Goal: Information Seeking & Learning: Check status

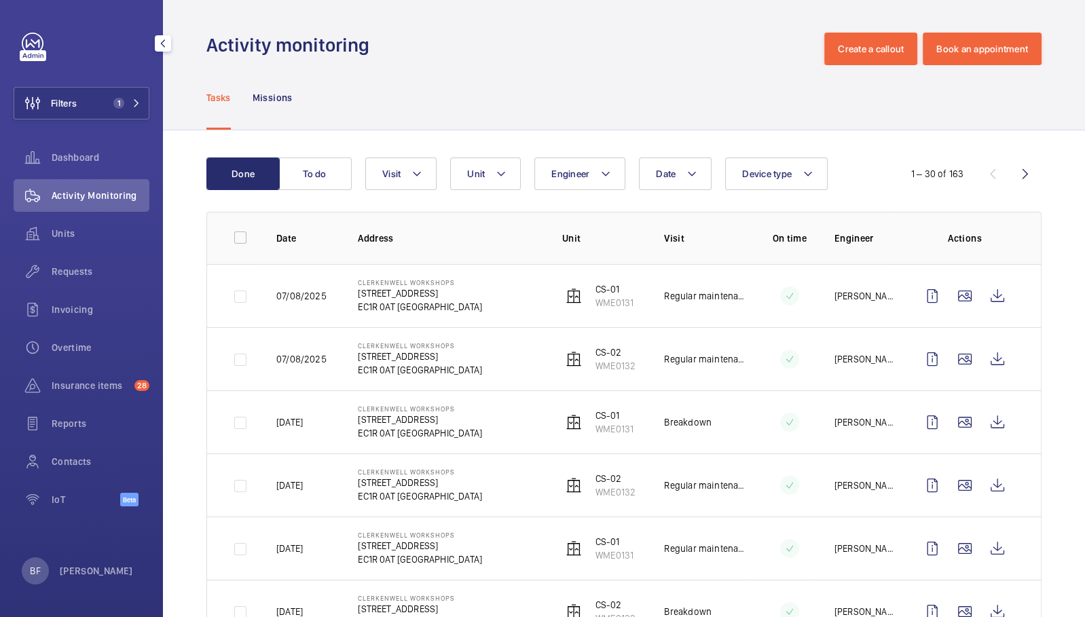
click at [107, 86] on div "Filters 1 Dashboard Activity Monitoring Units Requests Invoicing Overtime Insur…" at bounding box center [82, 277] width 136 height 489
click at [98, 110] on button "Filters 1" at bounding box center [82, 103] width 136 height 33
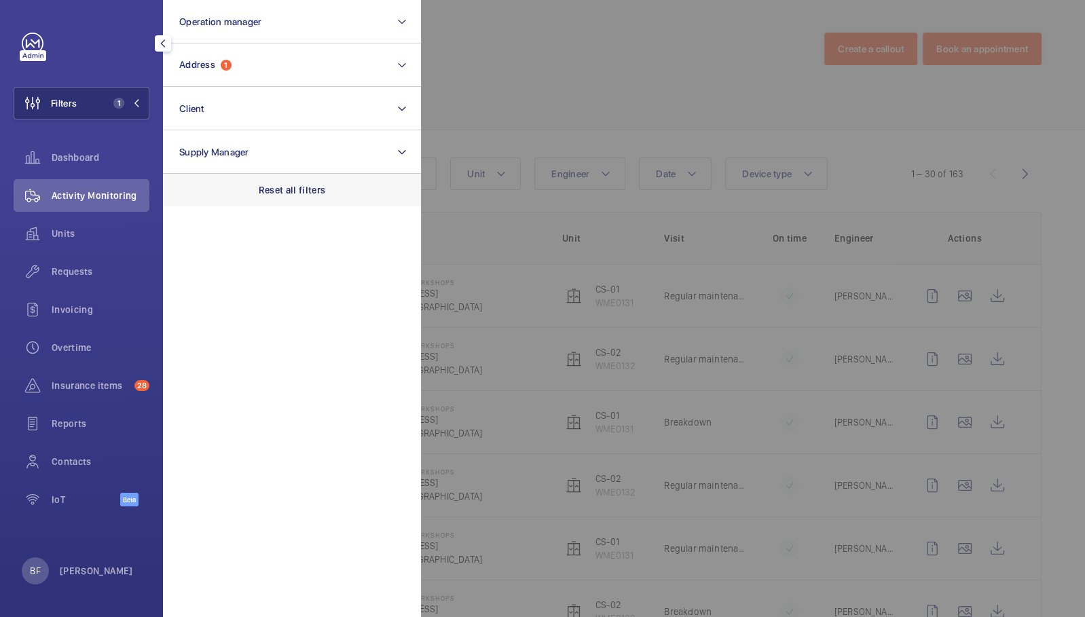
click at [312, 191] on p "Reset all filters" at bounding box center [292, 190] width 67 height 14
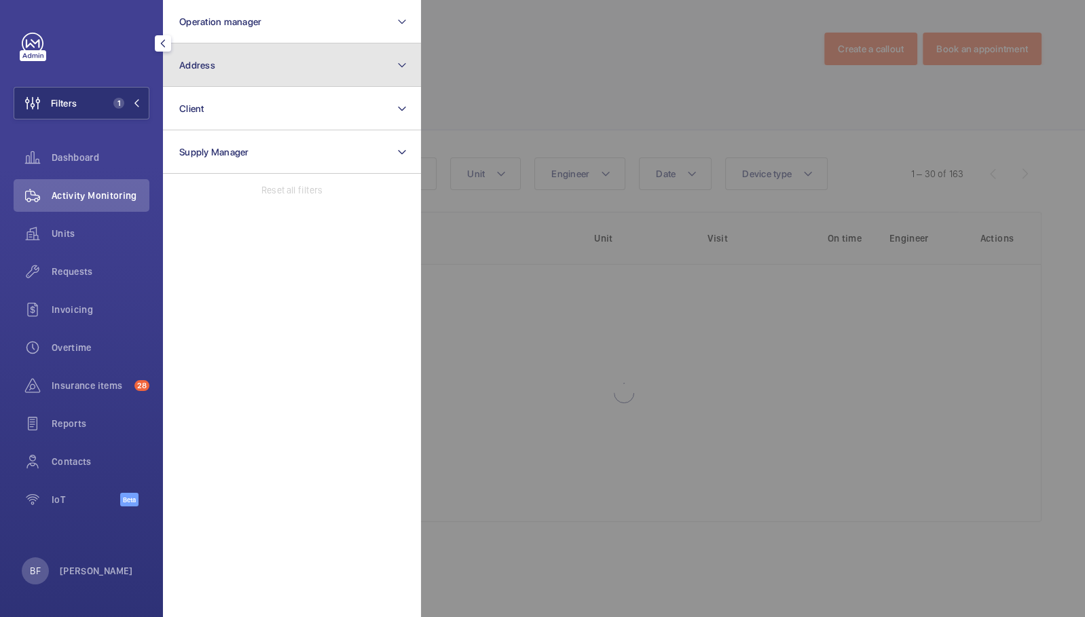
click at [259, 71] on button "Address" at bounding box center [292, 64] width 258 height 43
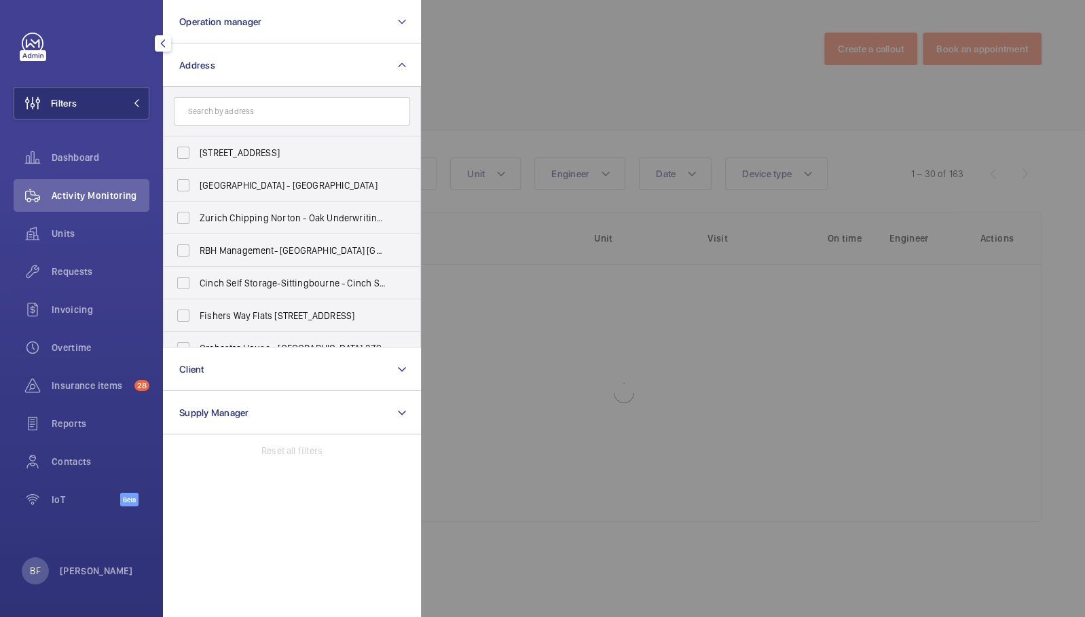
click at [291, 100] on input "text" at bounding box center [292, 111] width 236 height 29
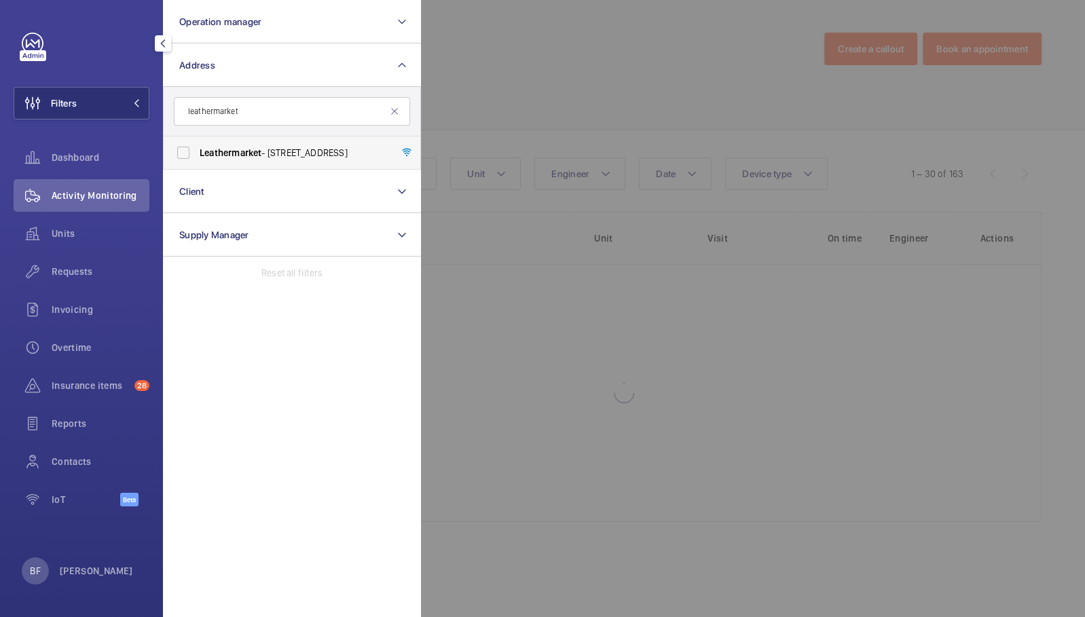
type input "leathermarket"
click at [272, 162] on label "Leathermarket - [STREET_ADDRESS]" at bounding box center [282, 152] width 236 height 33
click at [197, 162] on input "Leathermarket - [STREET_ADDRESS]" at bounding box center [183, 152] width 27 height 27
checkbox input "true"
click at [689, 99] on div at bounding box center [963, 308] width 1085 height 617
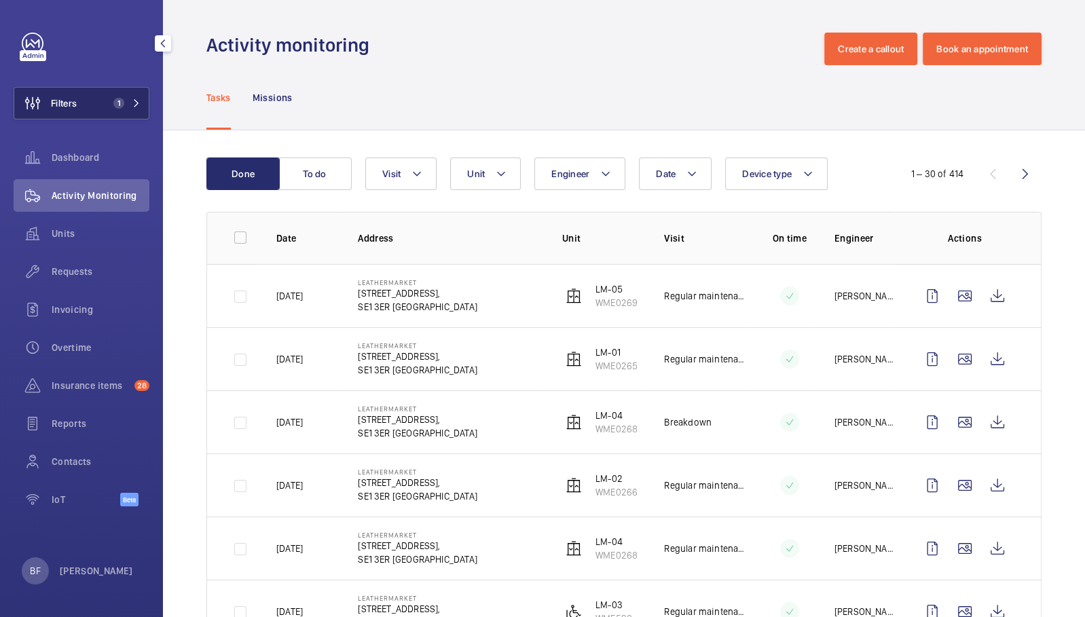
click at [116, 113] on button "Filters 1" at bounding box center [82, 103] width 136 height 33
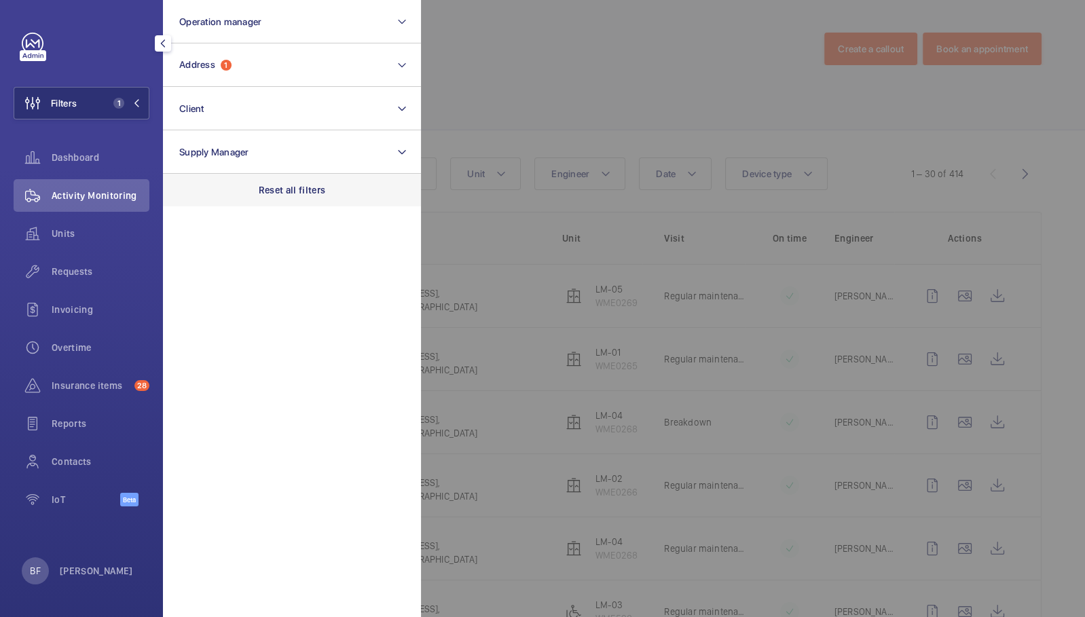
click at [284, 189] on p "Reset all filters" at bounding box center [292, 190] width 67 height 14
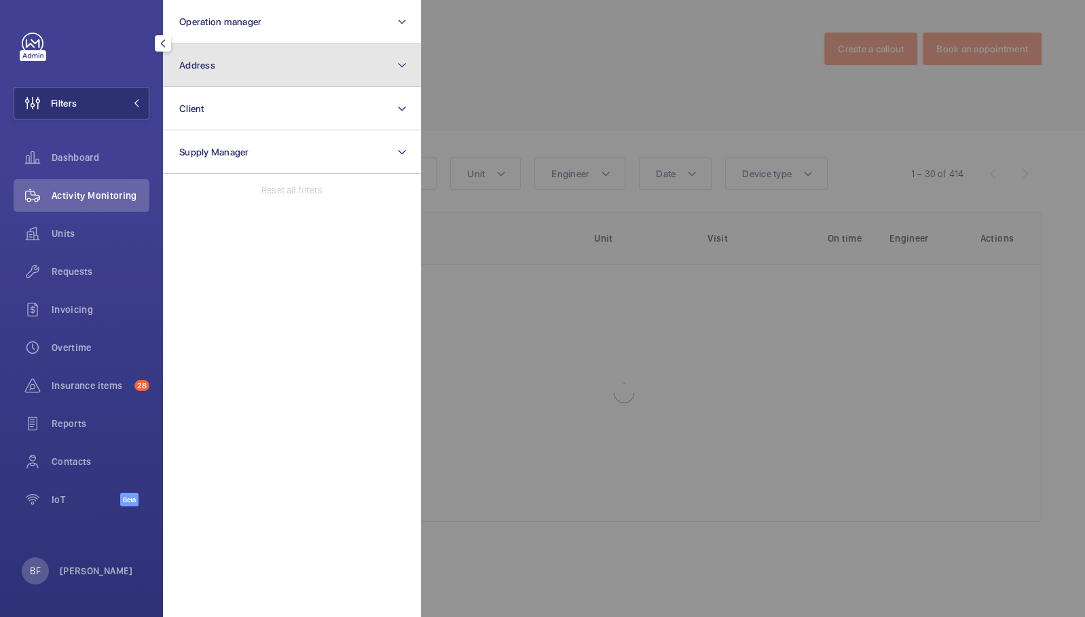
click at [270, 62] on button "Address" at bounding box center [292, 64] width 258 height 43
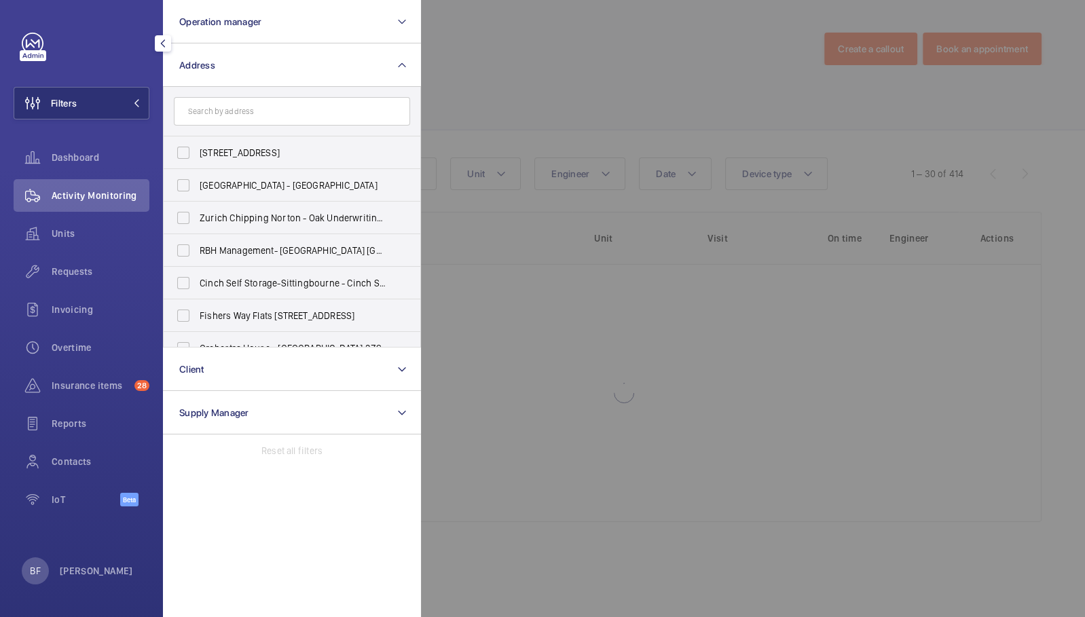
click at [287, 104] on input "text" at bounding box center [292, 111] width 236 height 29
type input "print rooms"
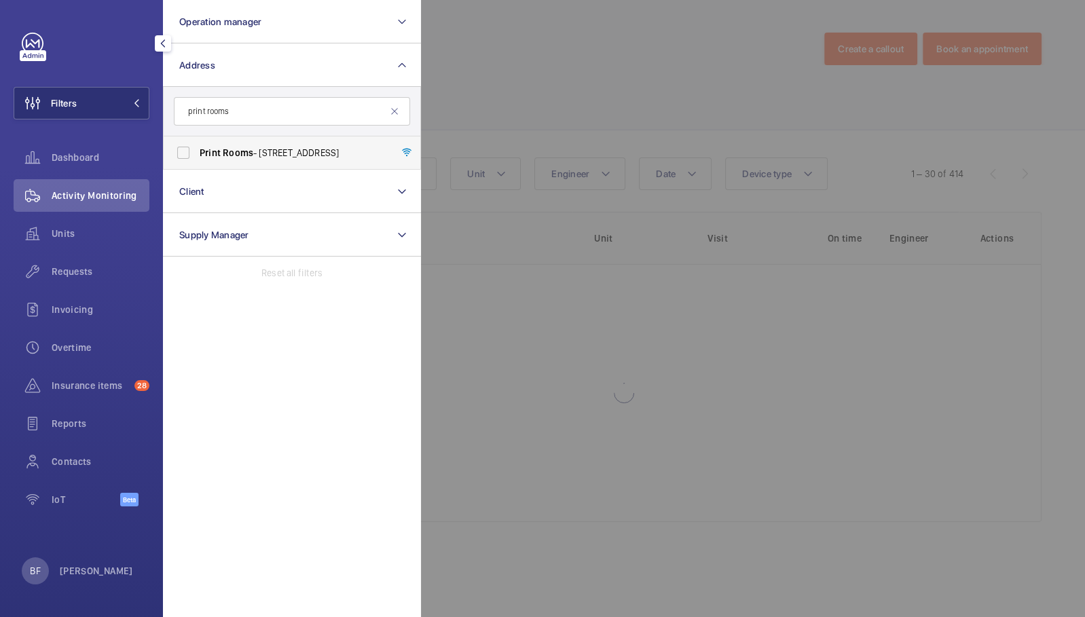
click at [242, 139] on label "Print Rooms - [STREET_ADDRESS]" at bounding box center [282, 152] width 236 height 33
click at [197, 139] on input "Print Rooms - [STREET_ADDRESS]" at bounding box center [183, 152] width 27 height 27
checkbox input "true"
click at [595, 105] on div at bounding box center [963, 308] width 1085 height 617
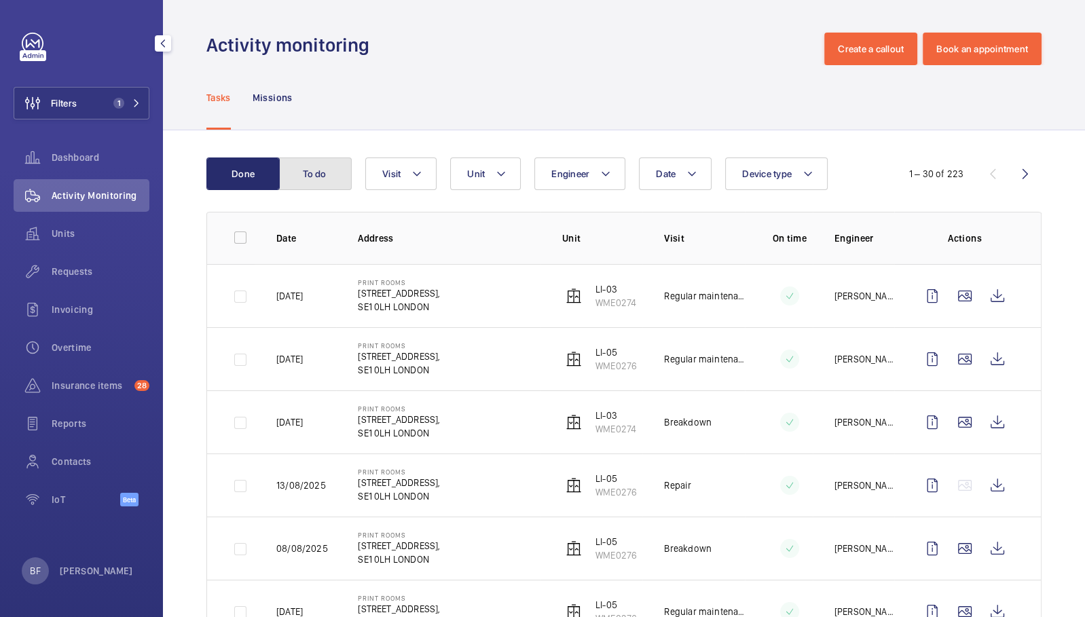
click at [317, 177] on button "To do" at bounding box center [314, 174] width 73 height 33
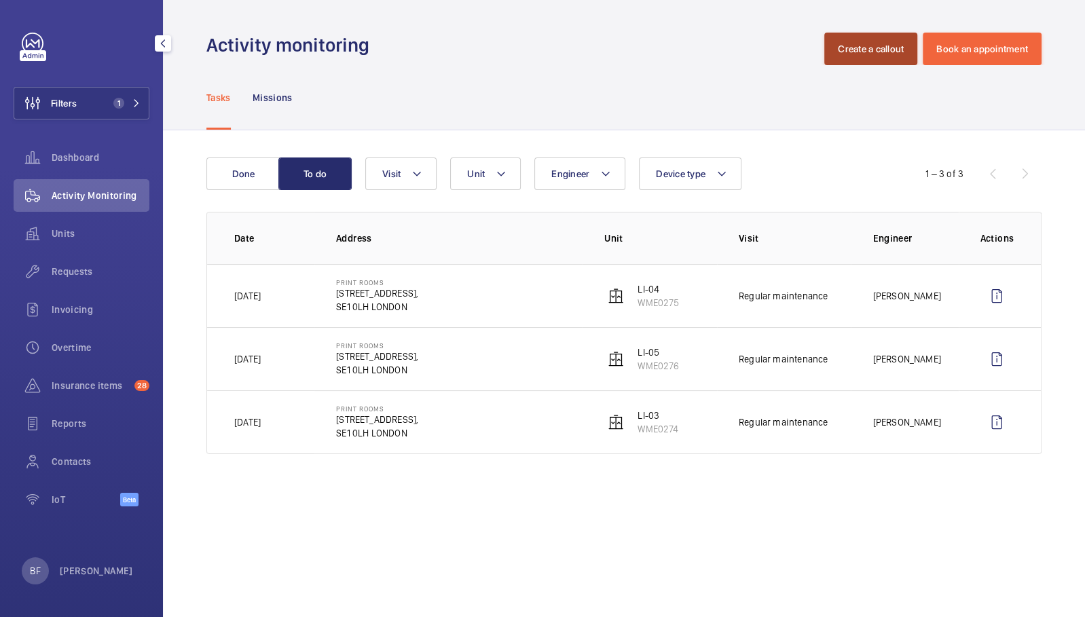
click at [904, 45] on button "Create a callout" at bounding box center [870, 49] width 93 height 33
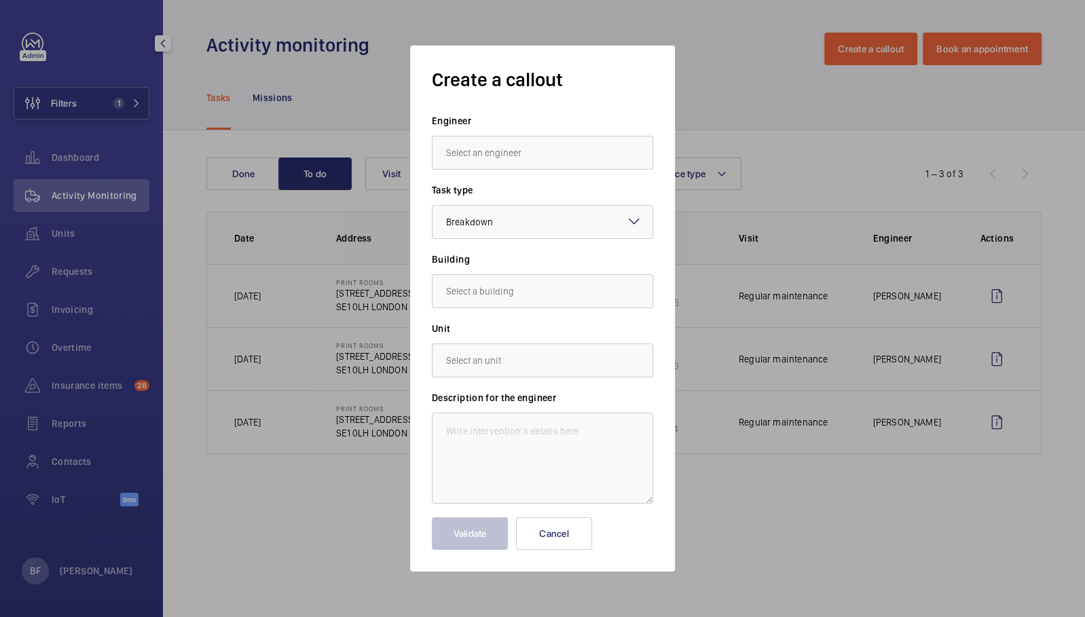
click at [549, 159] on input "text" at bounding box center [542, 153] width 221 height 34
click at [515, 215] on mat-option "[PERSON_NAME]" at bounding box center [542, 226] width 220 height 33
type input "[PERSON_NAME]"
click at [526, 318] on form "Engineer [PERSON_NAME] Task type Select a task type × Breakdown × Building Unit…" at bounding box center [542, 332] width 221 height 436
click at [525, 278] on input "text" at bounding box center [542, 291] width 221 height 34
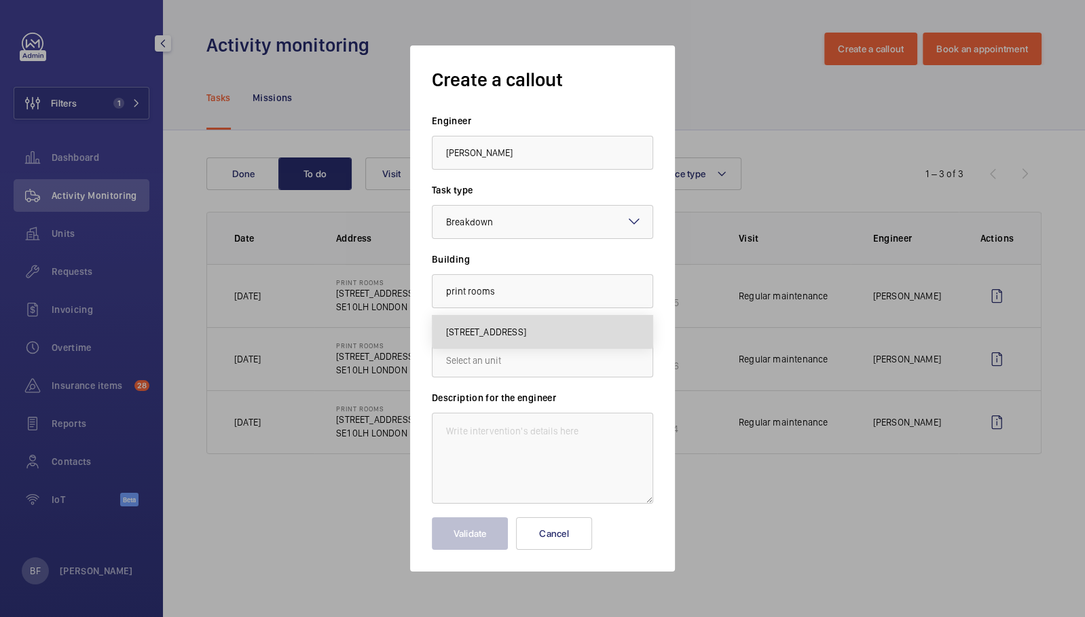
click at [490, 343] on mat-option "[STREET_ADDRESS]" at bounding box center [542, 332] width 220 height 33
type input "[STREET_ADDRESS]"
click at [499, 365] on input "text" at bounding box center [542, 361] width 221 height 34
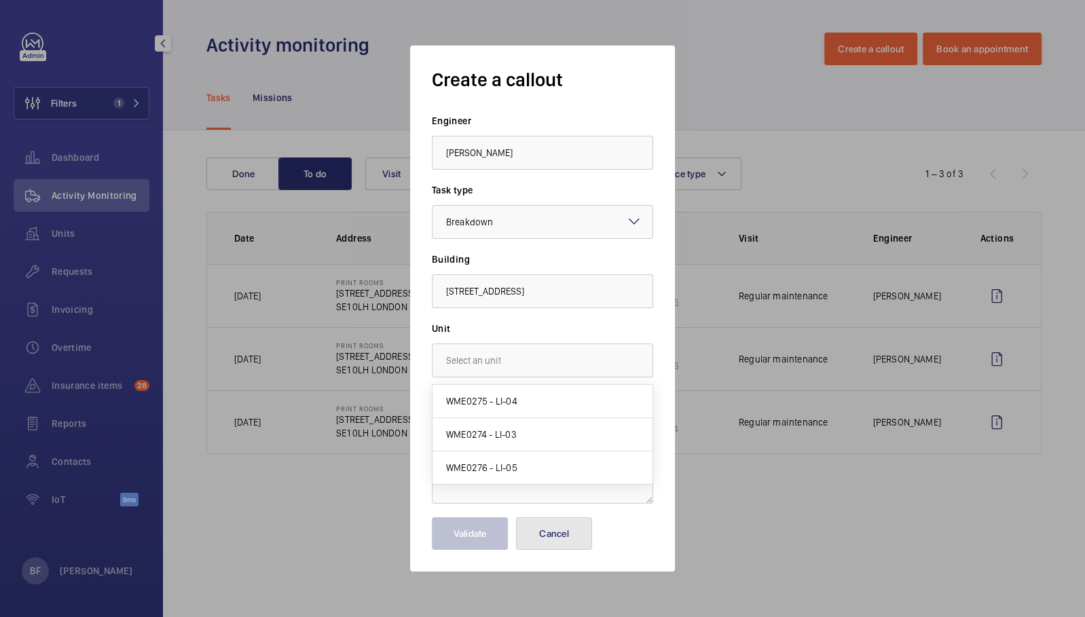
click at [544, 526] on button "Cancel" at bounding box center [554, 533] width 76 height 33
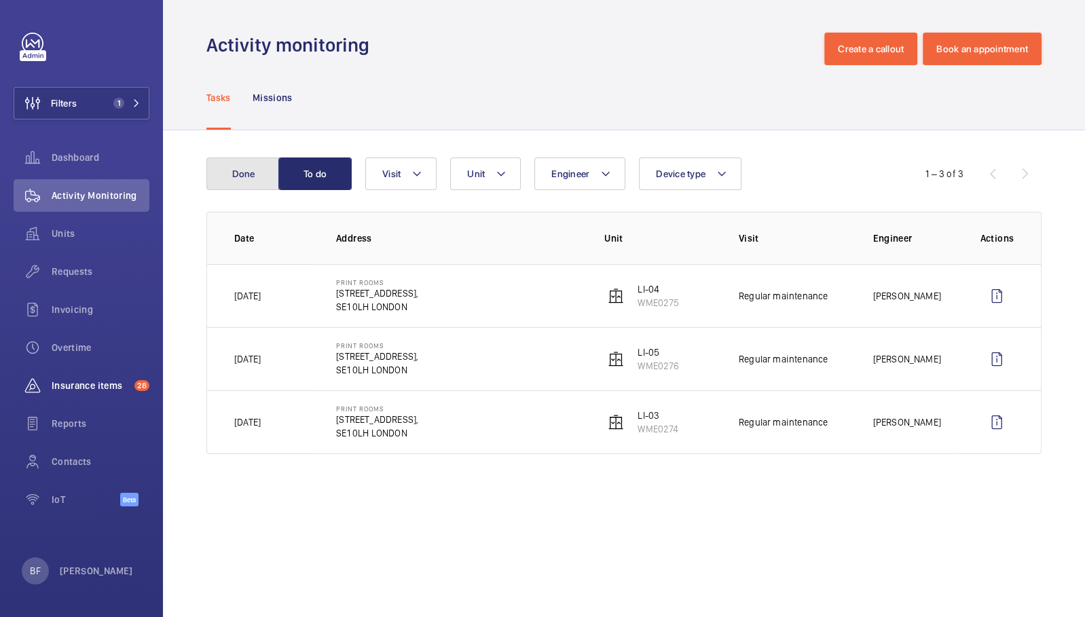
click at [233, 176] on button "Done" at bounding box center [242, 174] width 73 height 33
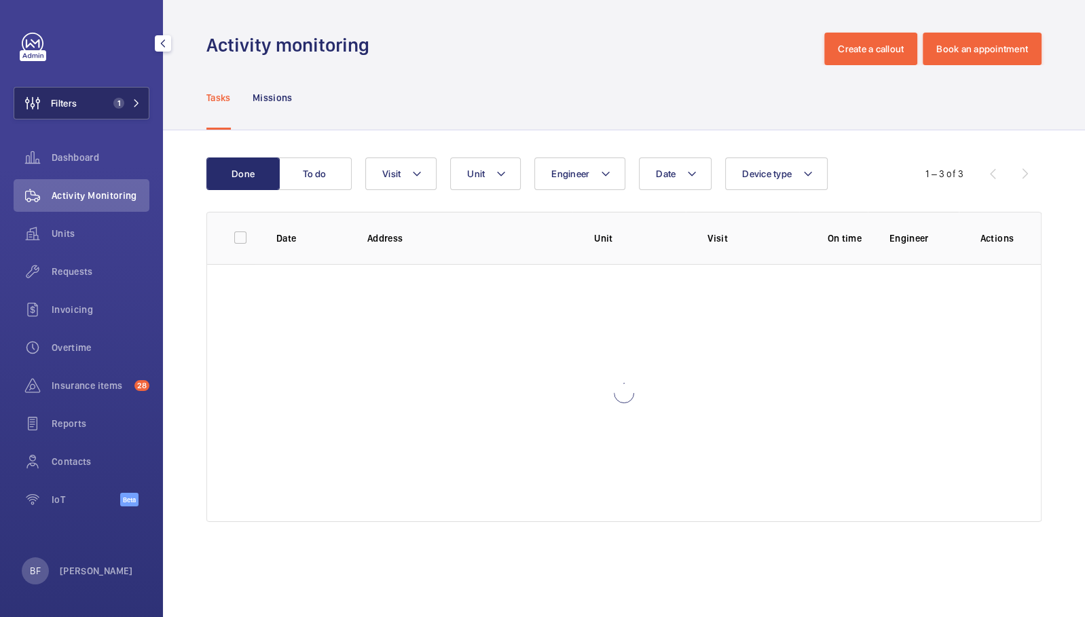
click at [135, 100] on mat-icon at bounding box center [136, 103] width 8 height 8
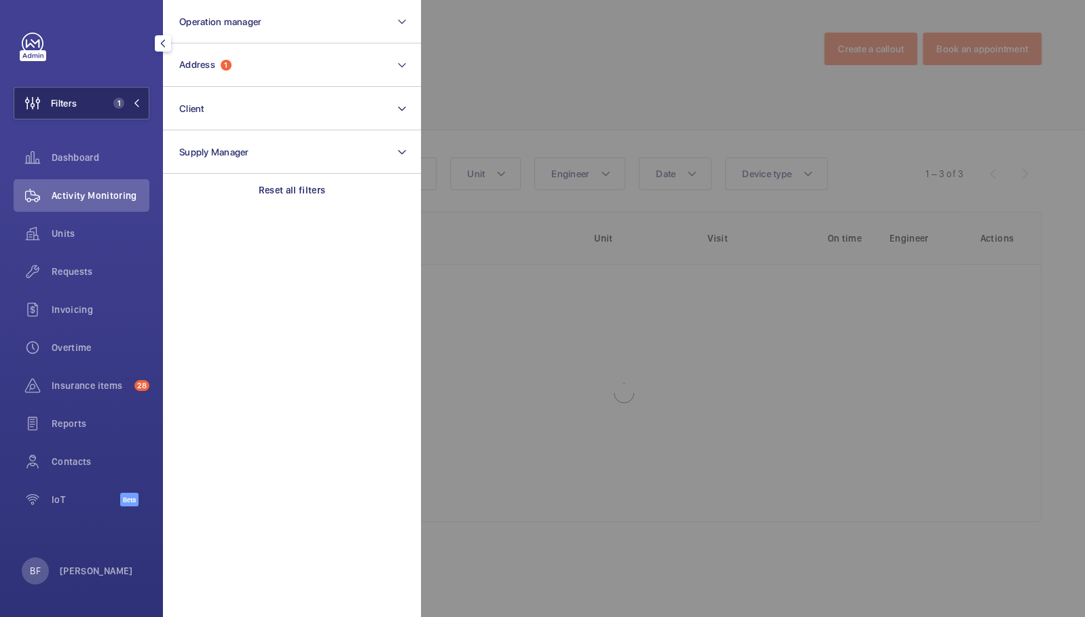
click at [136, 107] on mat-icon at bounding box center [136, 103] width 8 height 8
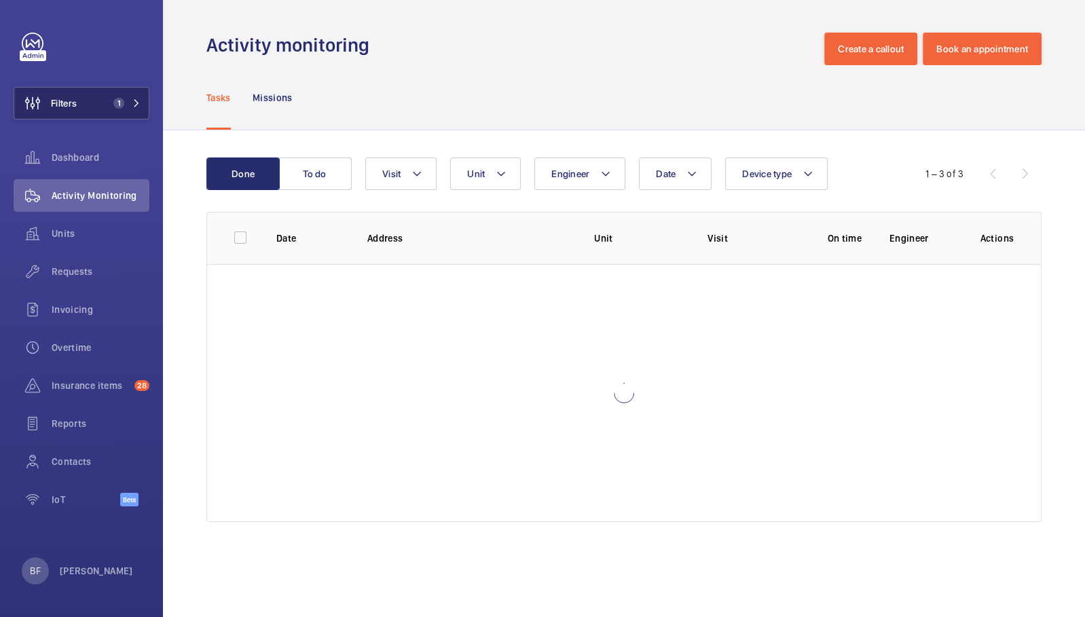
click at [136, 112] on button "Filters 1" at bounding box center [82, 103] width 136 height 33
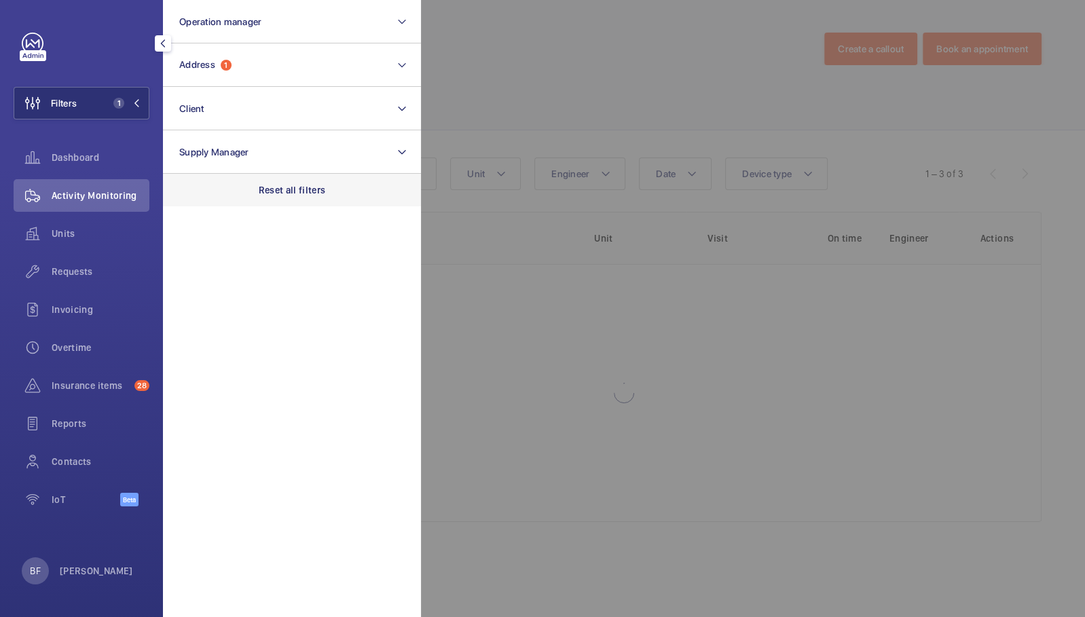
click at [293, 186] on p "Reset all filters" at bounding box center [292, 190] width 67 height 14
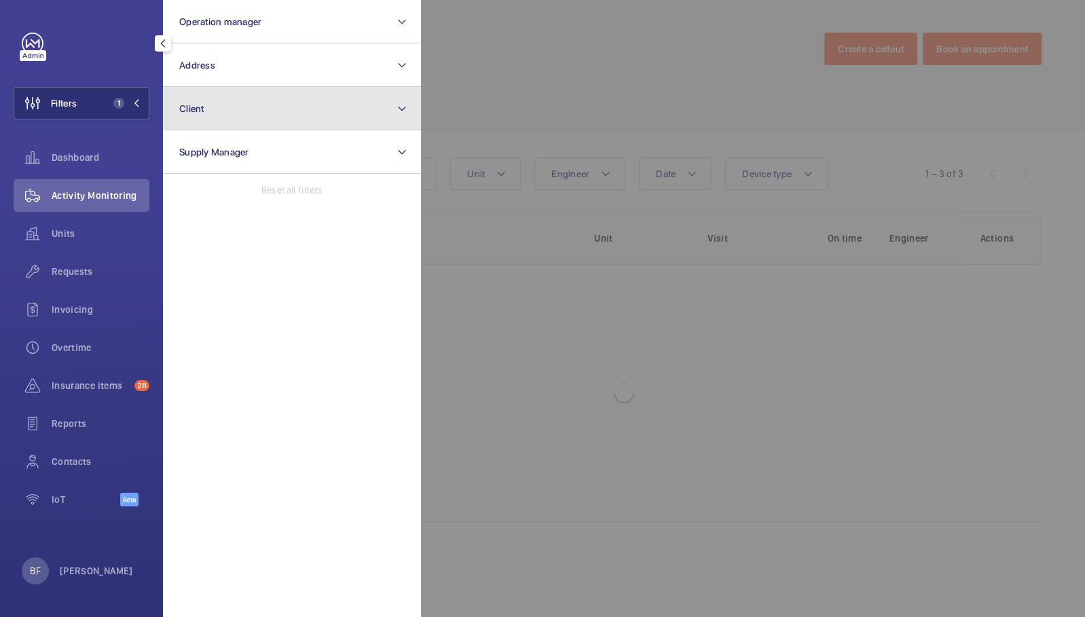
click at [263, 109] on button "Client" at bounding box center [292, 108] width 258 height 43
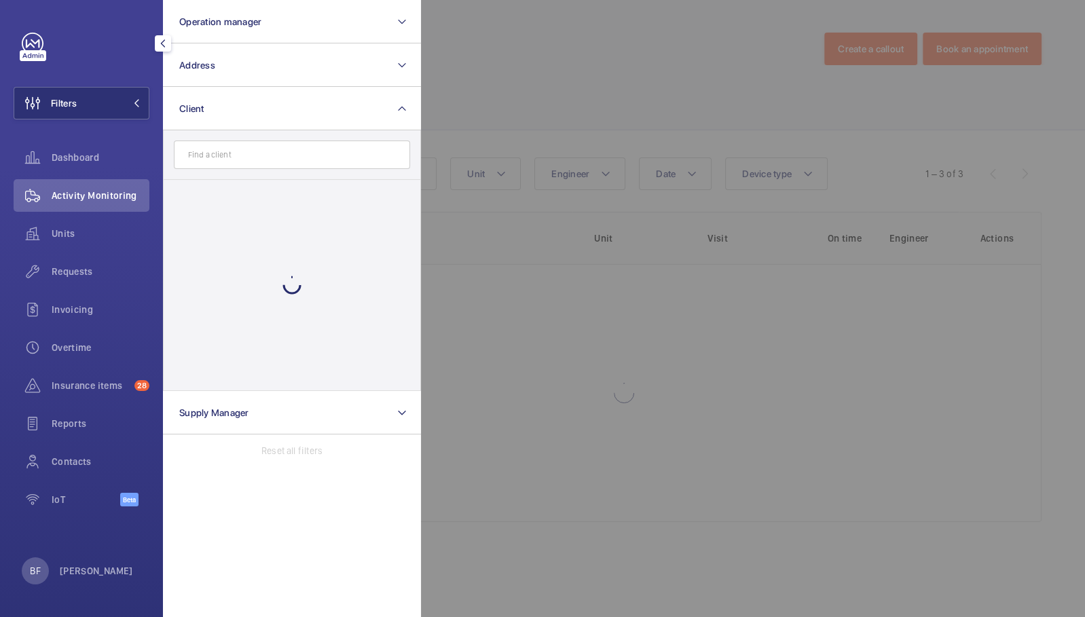
click at [269, 158] on input "text" at bounding box center [292, 155] width 236 height 29
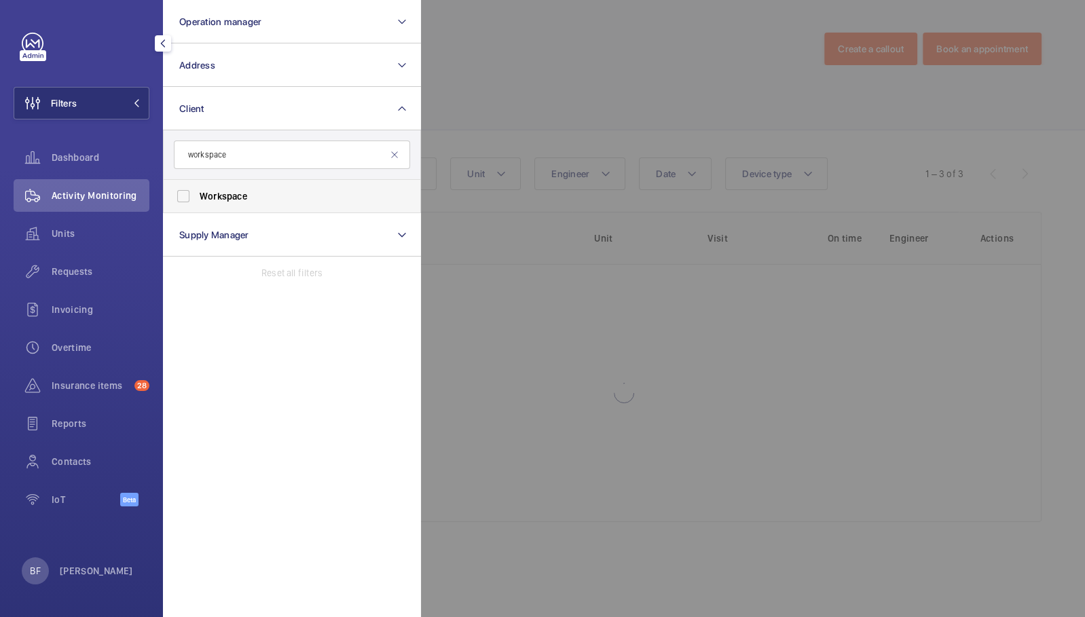
type input "workspace"
click at [271, 198] on span "Workspace" at bounding box center [293, 196] width 187 height 14
click at [197, 198] on input "Workspace" at bounding box center [183, 196] width 27 height 27
checkbox input "true"
click at [577, 233] on div at bounding box center [963, 308] width 1085 height 617
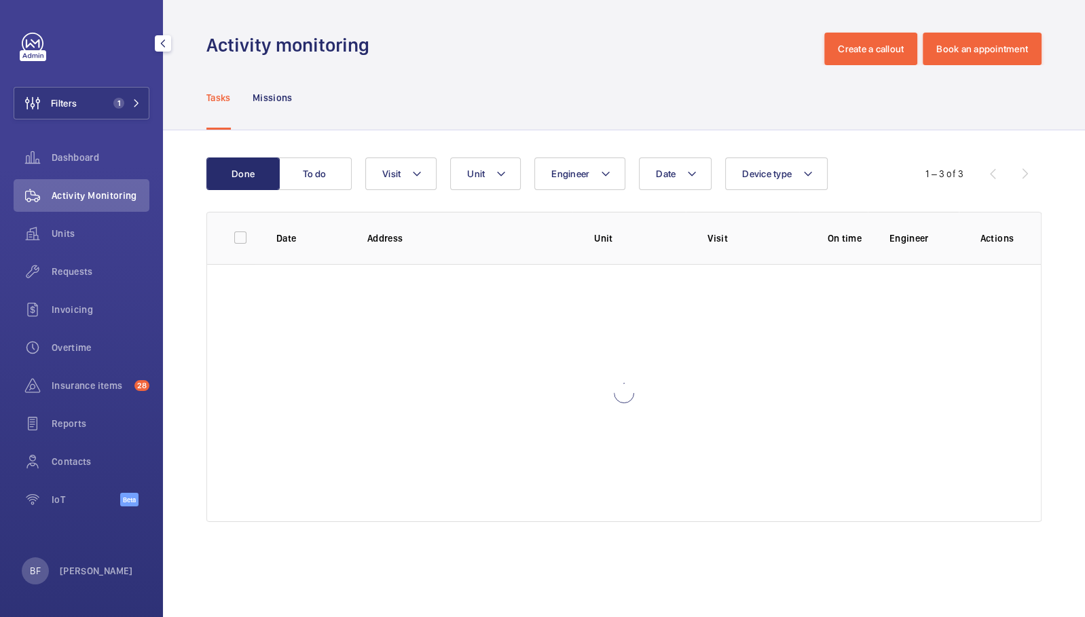
drag, startPoint x: 781, startPoint y: 341, endPoint x: 783, endPoint y: 334, distance: 7.1
click at [781, 339] on div at bounding box center [624, 393] width 834 height 258
click at [463, 74] on div "Tasks Missions" at bounding box center [623, 97] width 835 height 64
click at [107, 200] on span "Activity Monitoring" at bounding box center [101, 196] width 98 height 14
click at [103, 190] on span "Activity Monitoring" at bounding box center [101, 196] width 98 height 14
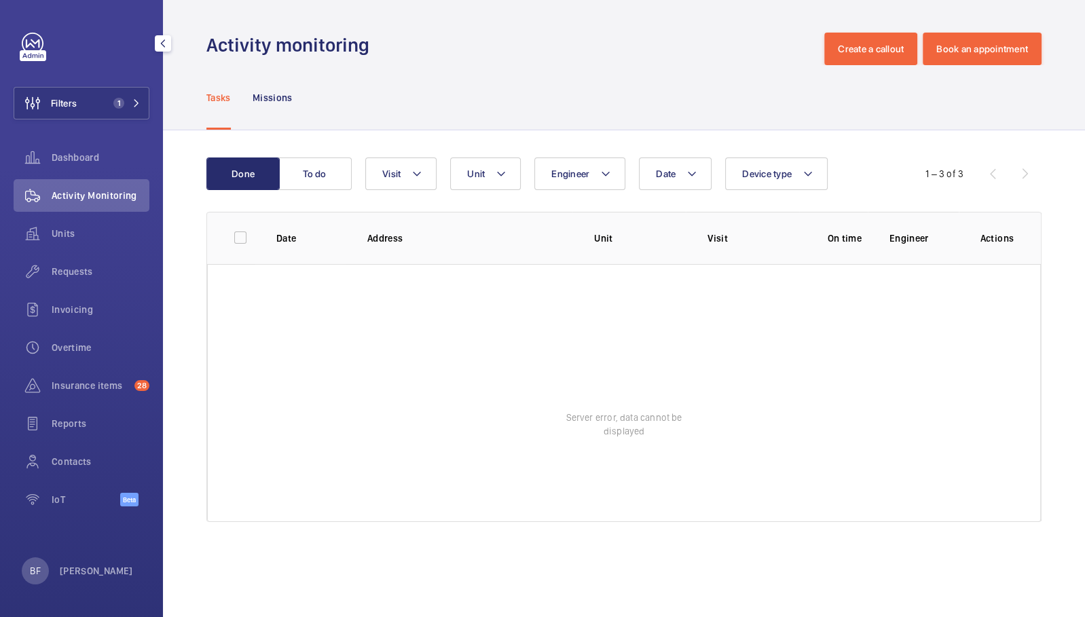
click at [98, 198] on span "Activity Monitoring" at bounding box center [101, 196] width 98 height 14
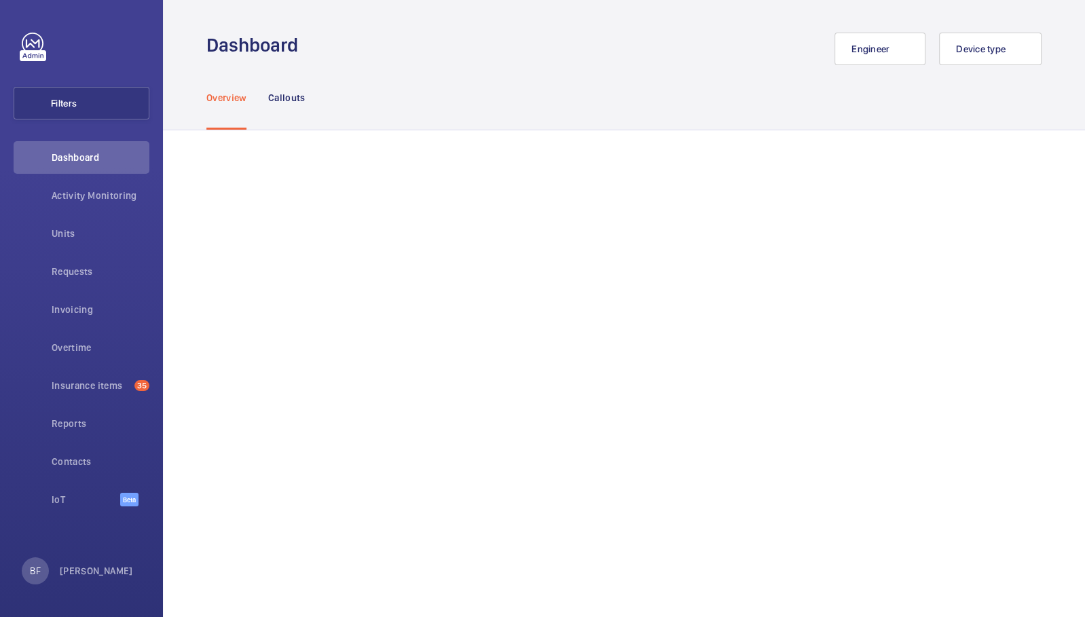
click at [337, 130] on div "Overview Callouts" at bounding box center [623, 97] width 835 height 64
click at [121, 158] on span "Dashboard" at bounding box center [101, 158] width 98 height 14
click at [116, 107] on button "Filters" at bounding box center [82, 103] width 136 height 33
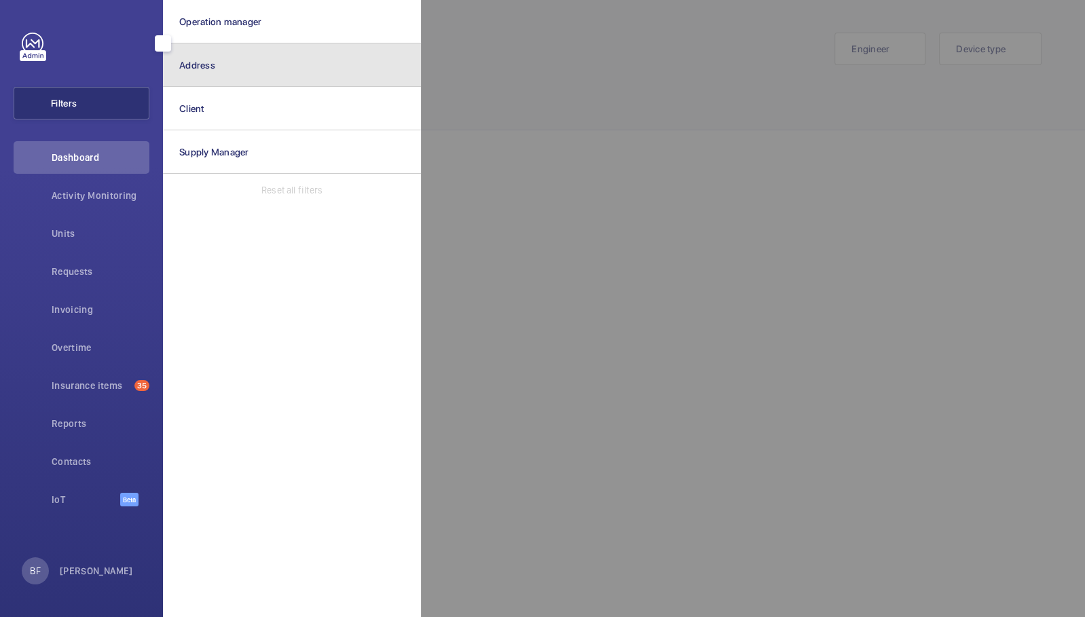
click at [236, 80] on button "Address" at bounding box center [292, 64] width 258 height 43
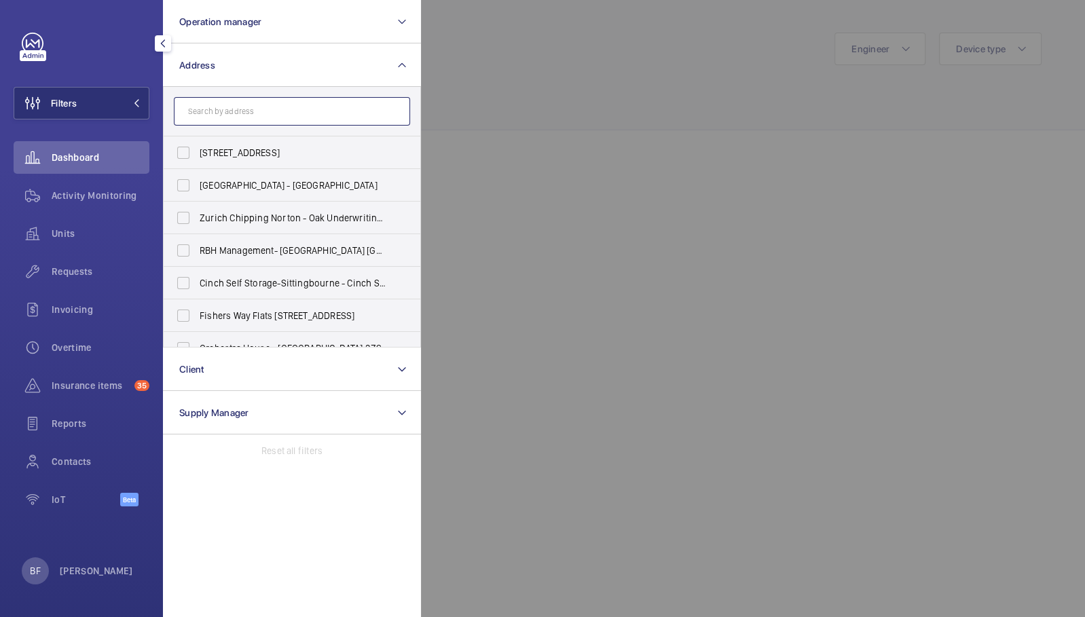
click at [271, 107] on input "text" at bounding box center [292, 111] width 236 height 29
paste input "London Met Uni"
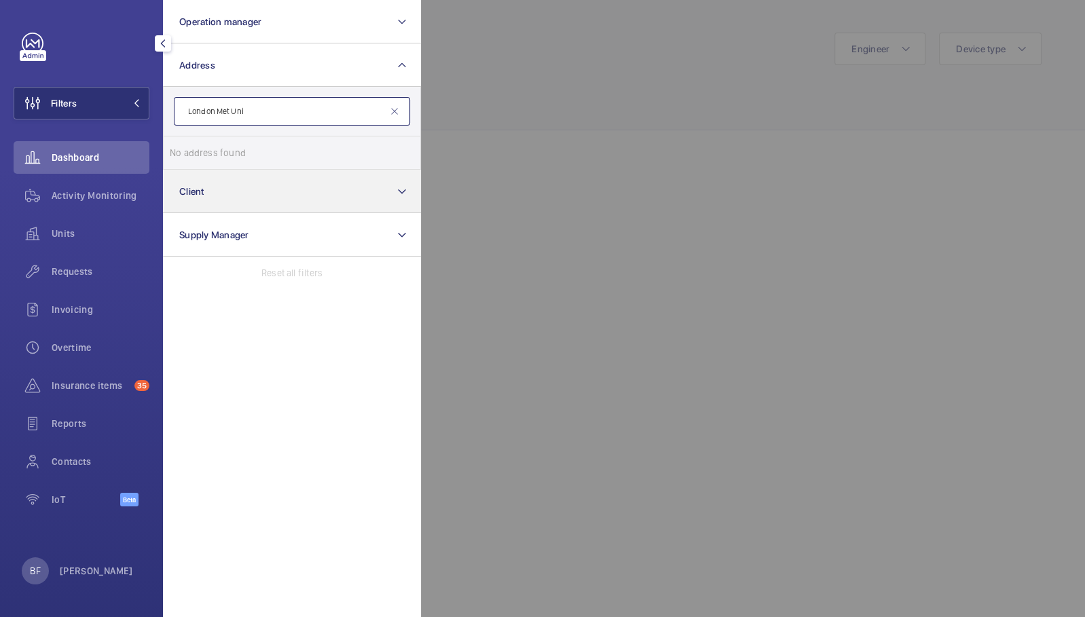
type input "London Met Uni"
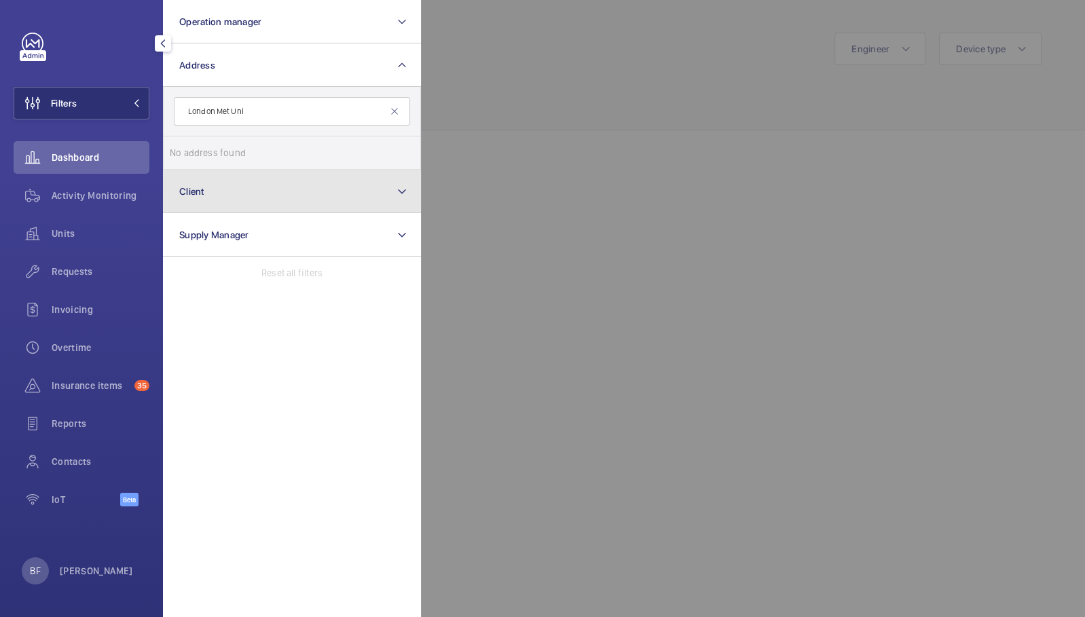
click at [262, 181] on button "Client" at bounding box center [292, 191] width 258 height 43
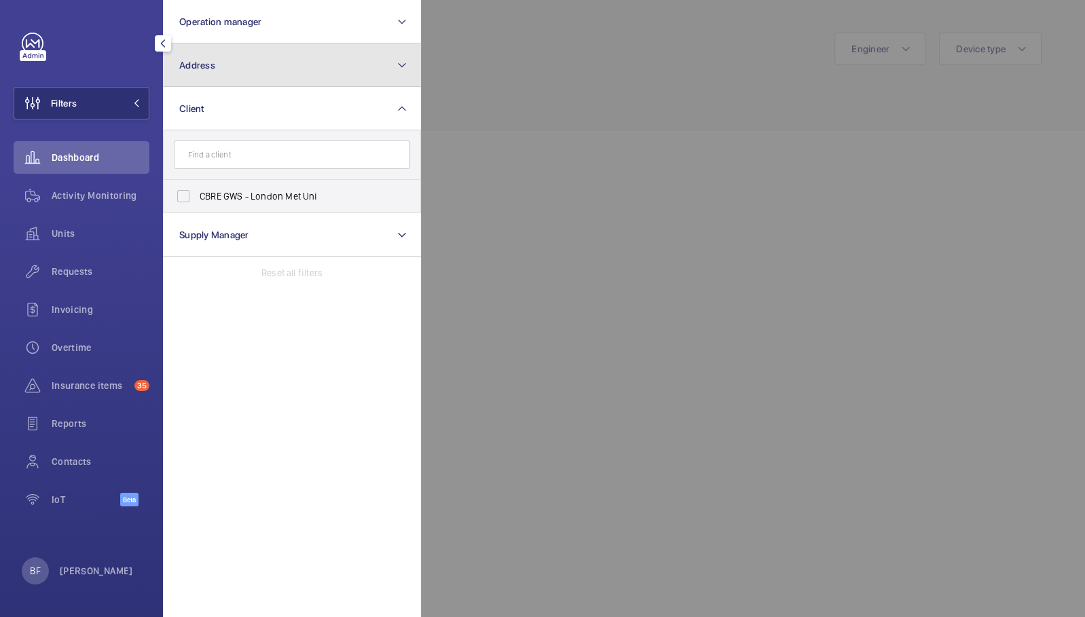
click at [260, 68] on button "Address" at bounding box center [292, 64] width 258 height 43
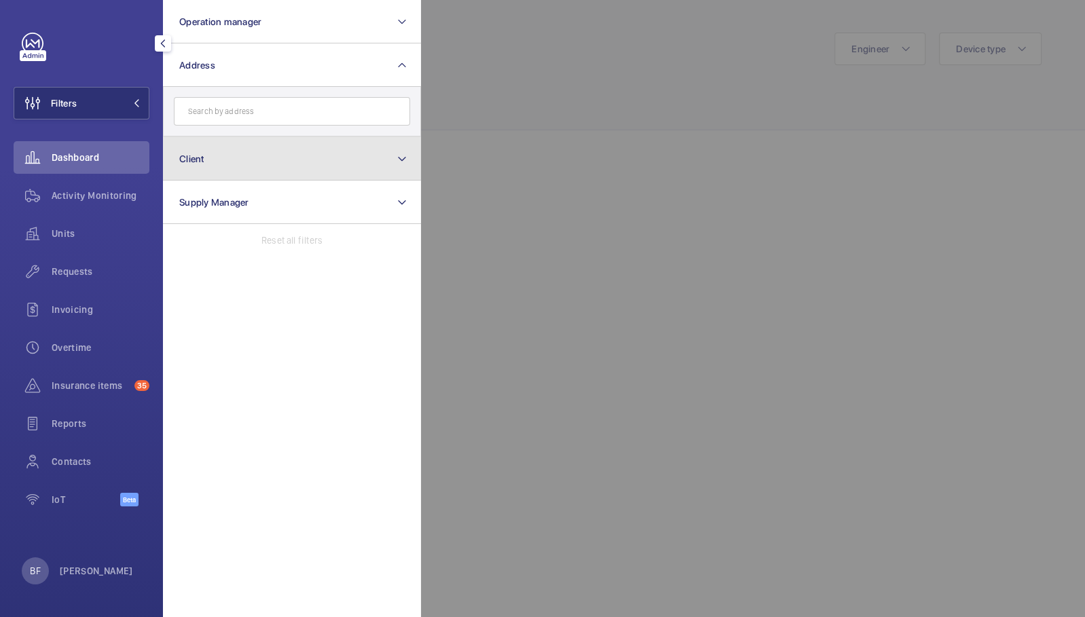
click at [279, 159] on button "Client" at bounding box center [292, 158] width 258 height 43
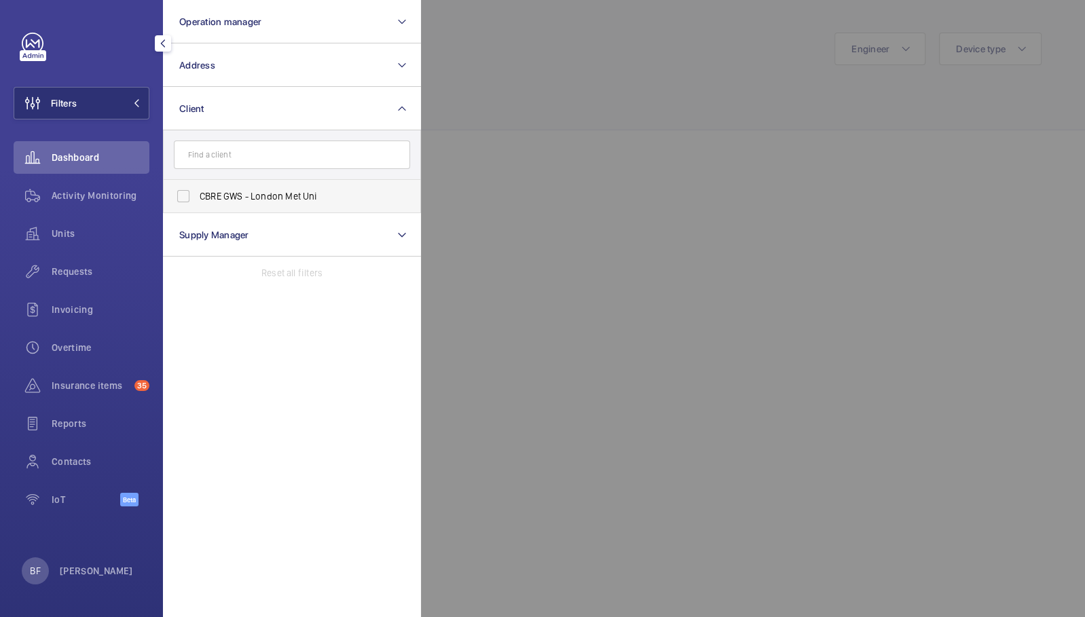
click at [272, 206] on label "CBRE GWS - London Met Uni" at bounding box center [282, 196] width 236 height 33
click at [197, 206] on input "CBRE GWS - London Met Uni" at bounding box center [183, 196] width 27 height 27
checkbox input "true"
click at [544, 105] on div at bounding box center [963, 308] width 1085 height 617
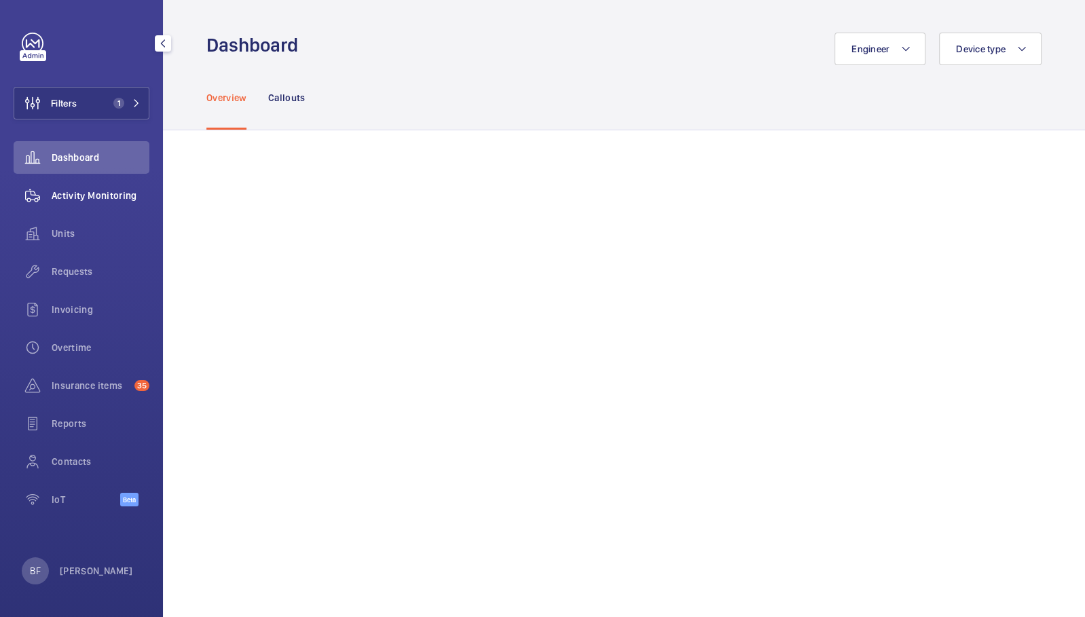
click at [116, 193] on span "Activity Monitoring" at bounding box center [101, 196] width 98 height 14
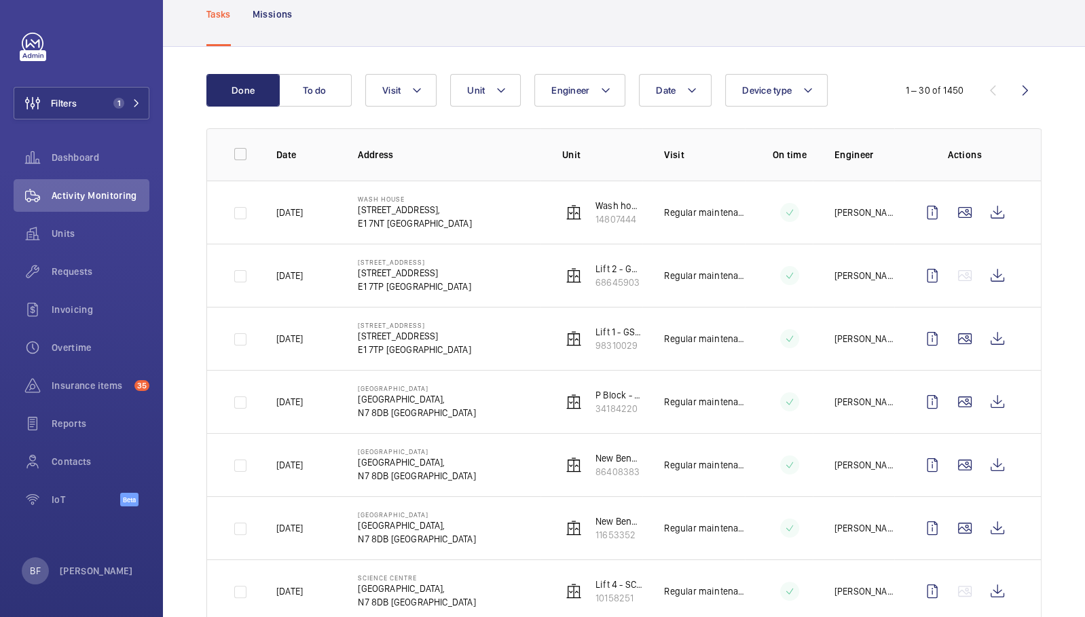
scroll to position [85, 0]
click at [483, 96] on button "Unit" at bounding box center [485, 89] width 71 height 33
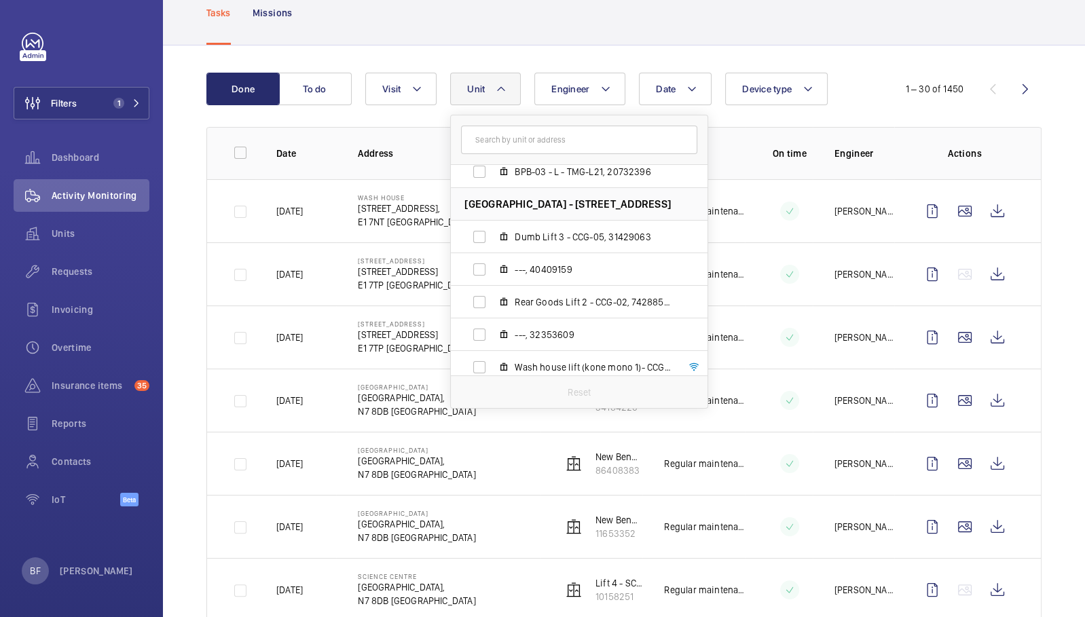
scroll to position [1614, 0]
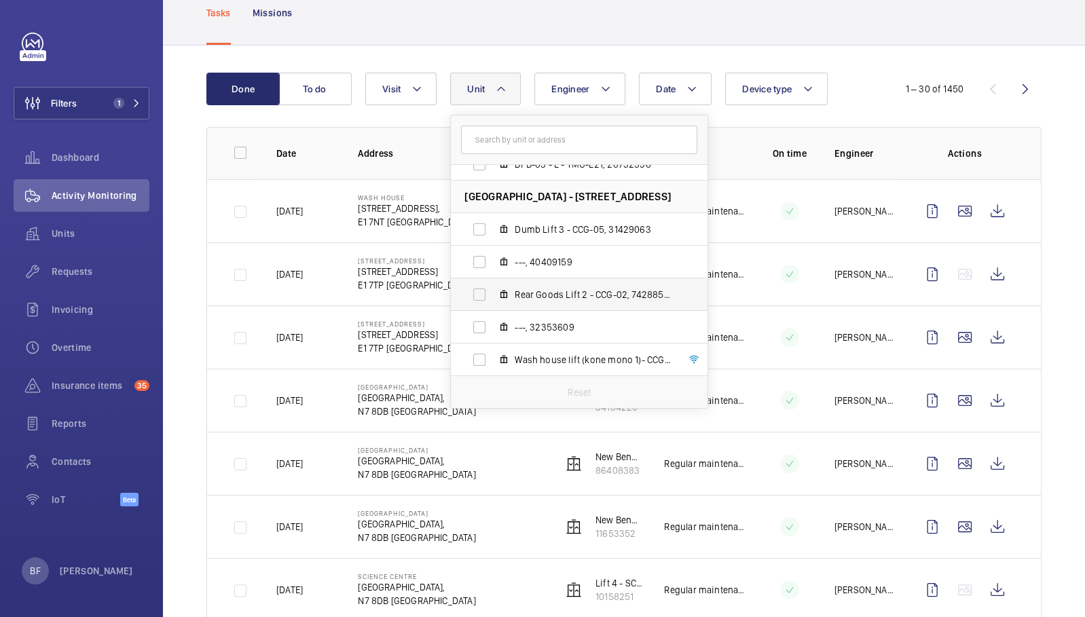
click at [542, 301] on label "Rear Goods Lift 2 - CCG-02, 74288532" at bounding box center [568, 294] width 235 height 33
click at [493, 301] on input "Rear Goods Lift 2 - CCG-02, 74288532" at bounding box center [479, 294] width 27 height 27
checkbox input "true"
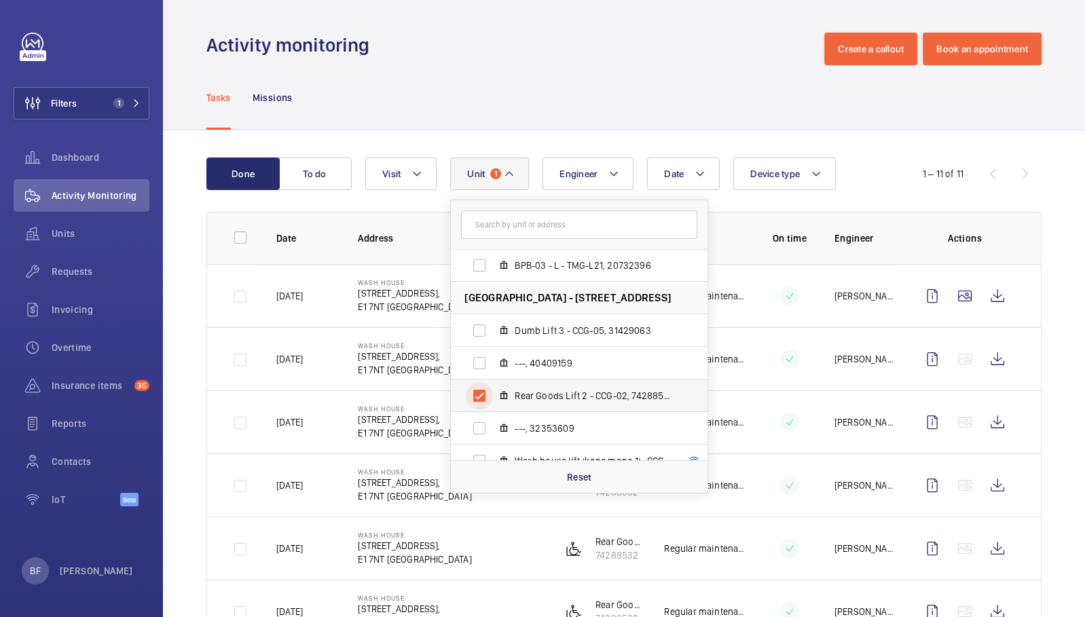
scroll to position [1596, 0]
click at [551, 228] on input "text" at bounding box center [579, 224] width 236 height 29
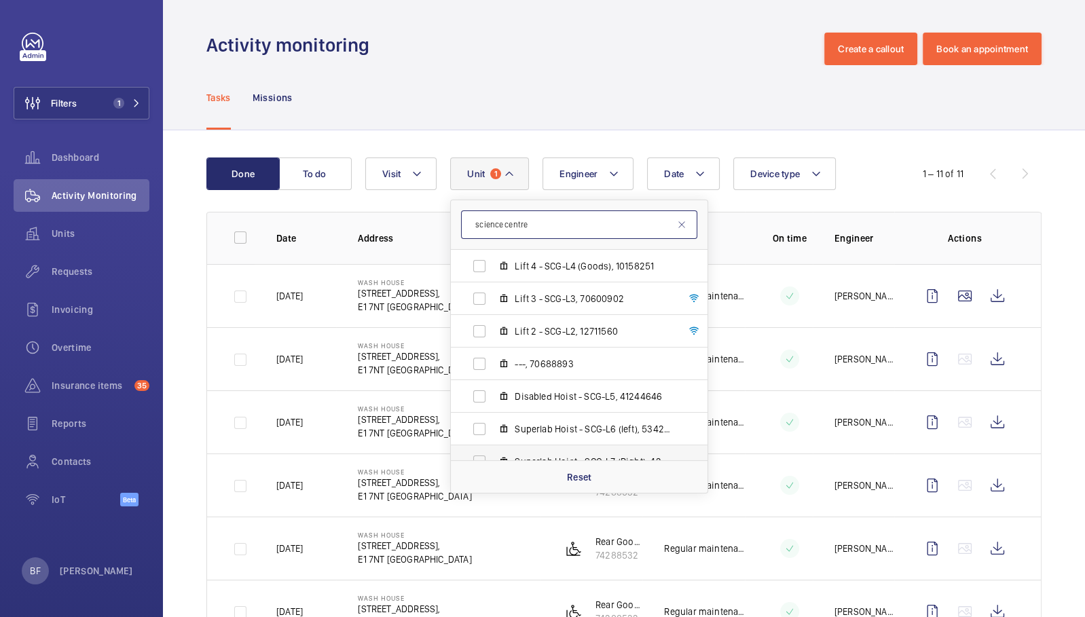
scroll to position [31, 0]
type input "science centre"
click at [629, 270] on span "Lift 4 - SCG-L4 (Goods), 10158251" at bounding box center [594, 268] width 158 height 14
click at [493, 270] on input "Lift 4 - SCG-L4 (Goods), 10158251" at bounding box center [479, 267] width 27 height 27
checkbox input "true"
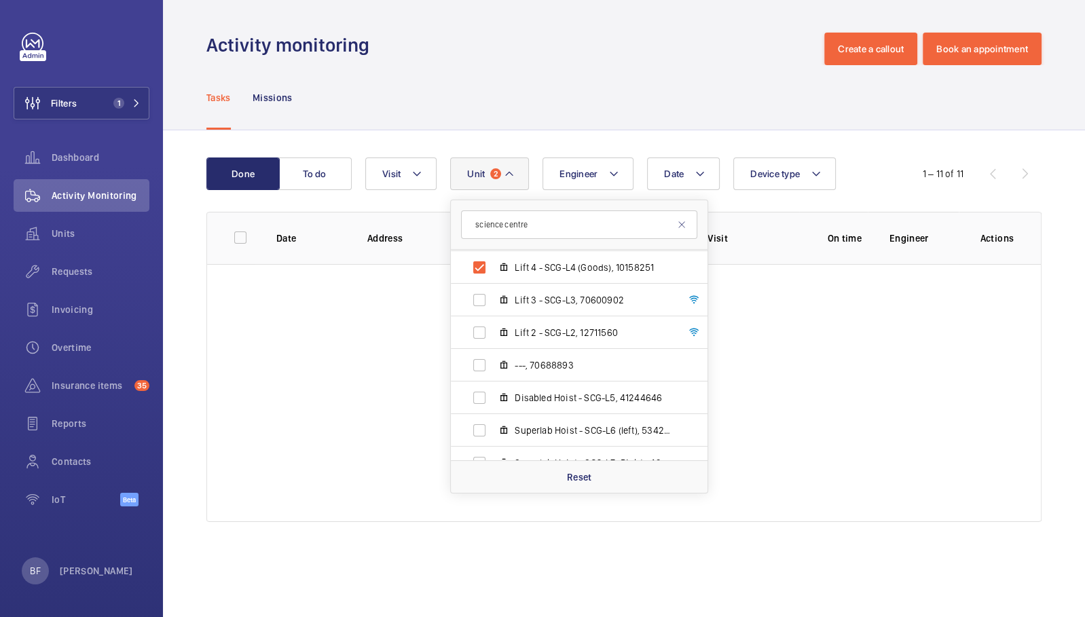
click at [689, 71] on div "Tasks Missions" at bounding box center [623, 97] width 835 height 64
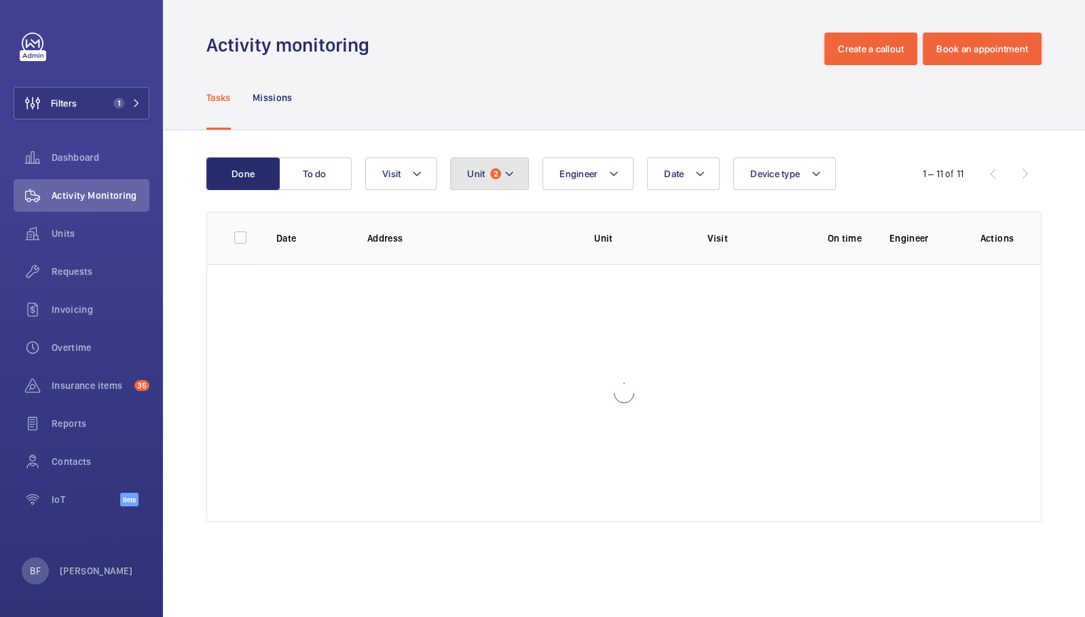
click at [513, 175] on mat-icon at bounding box center [509, 174] width 11 height 16
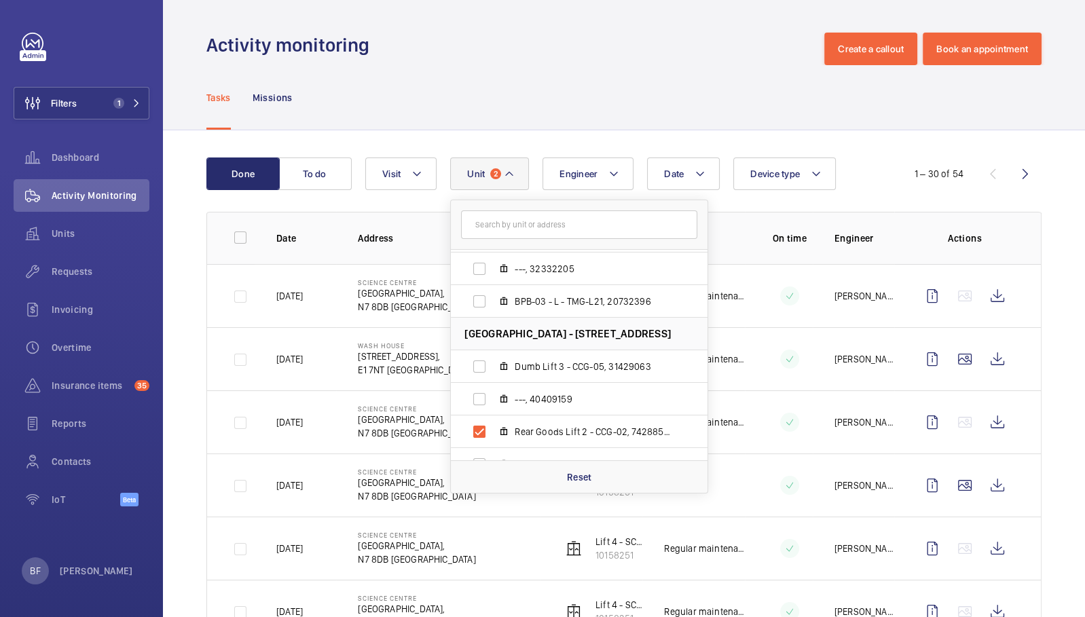
scroll to position [1614, 0]
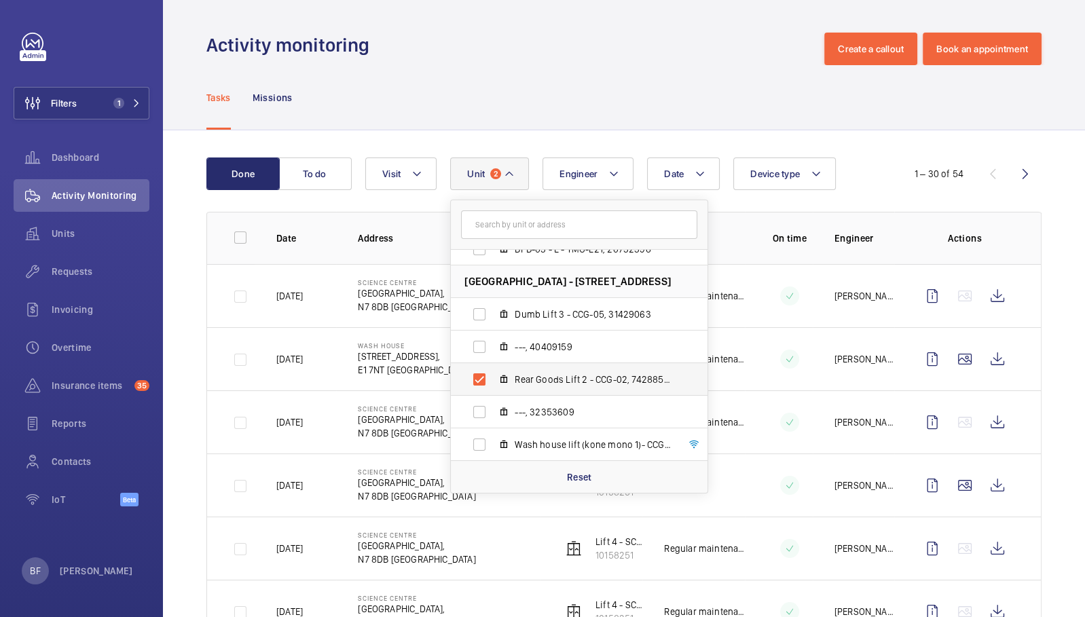
click at [557, 376] on span "Rear Goods Lift 2 - CCG-02, 74288532" at bounding box center [594, 380] width 158 height 14
click at [493, 376] on input "Rear Goods Lift 2 - CCG-02, 74288532" at bounding box center [479, 379] width 27 height 27
checkbox input "false"
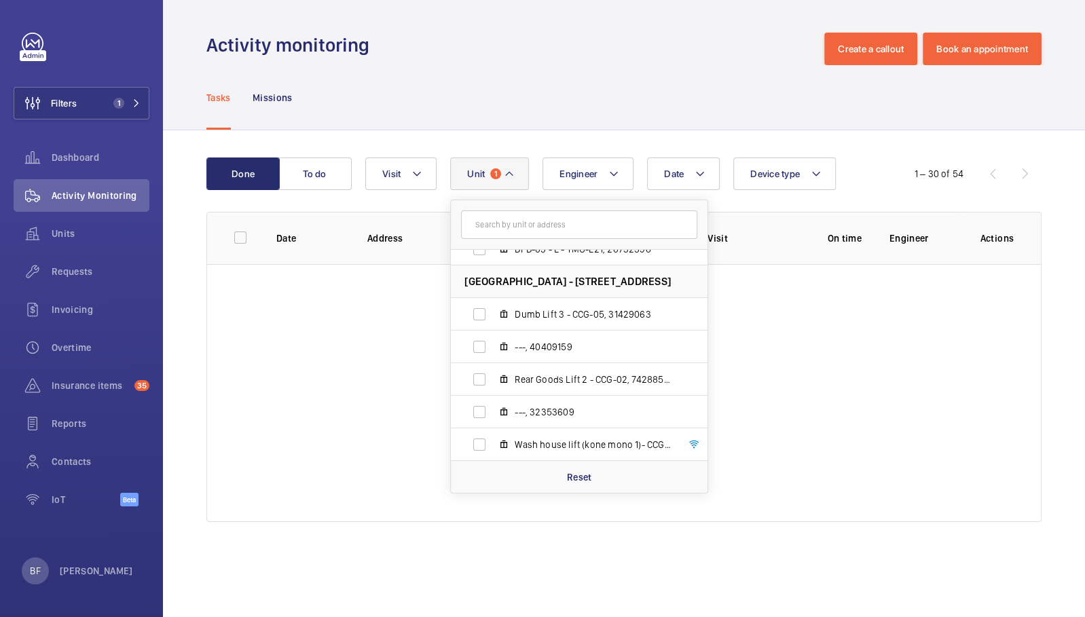
click at [562, 13] on wm-front-admin-header "Activity monitoring Create a callout Book an appointment" at bounding box center [624, 32] width 922 height 65
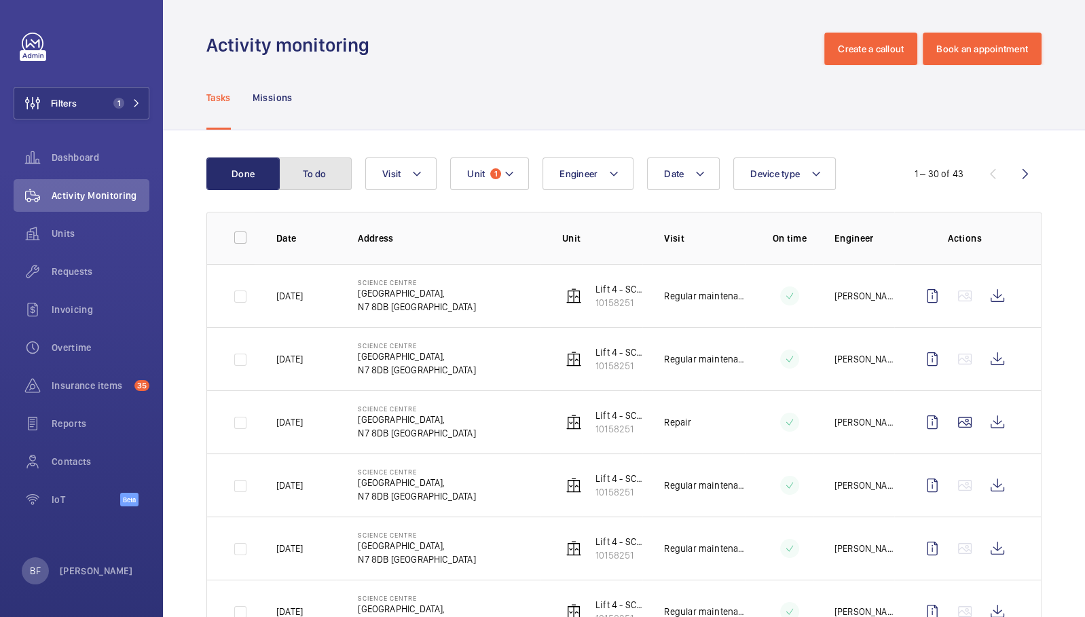
click at [325, 161] on button "To do" at bounding box center [314, 174] width 73 height 33
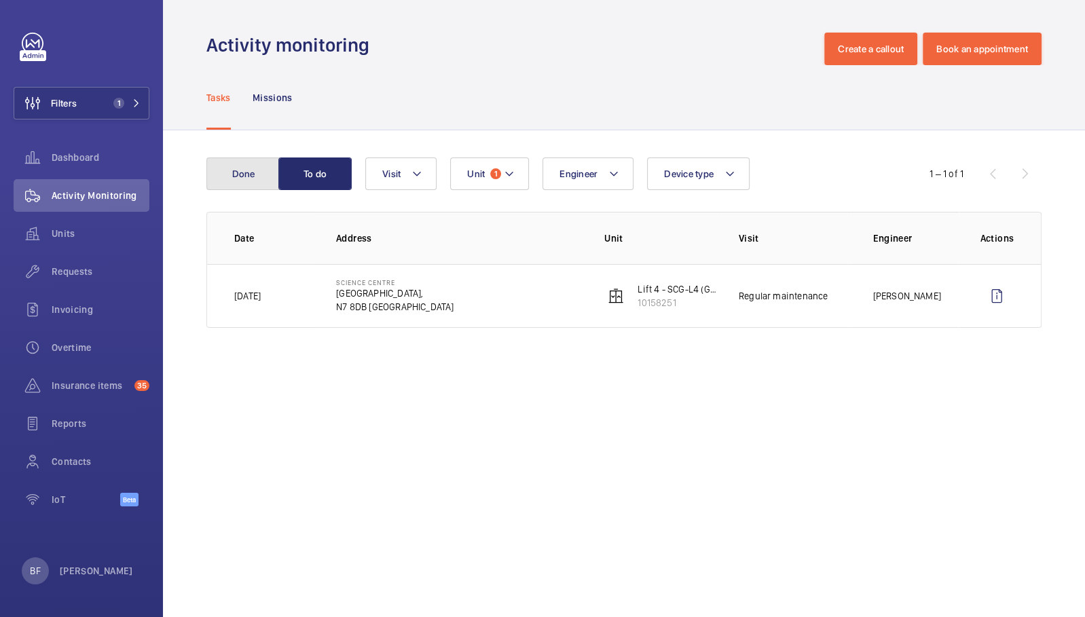
click at [265, 177] on button "Done" at bounding box center [242, 174] width 73 height 33
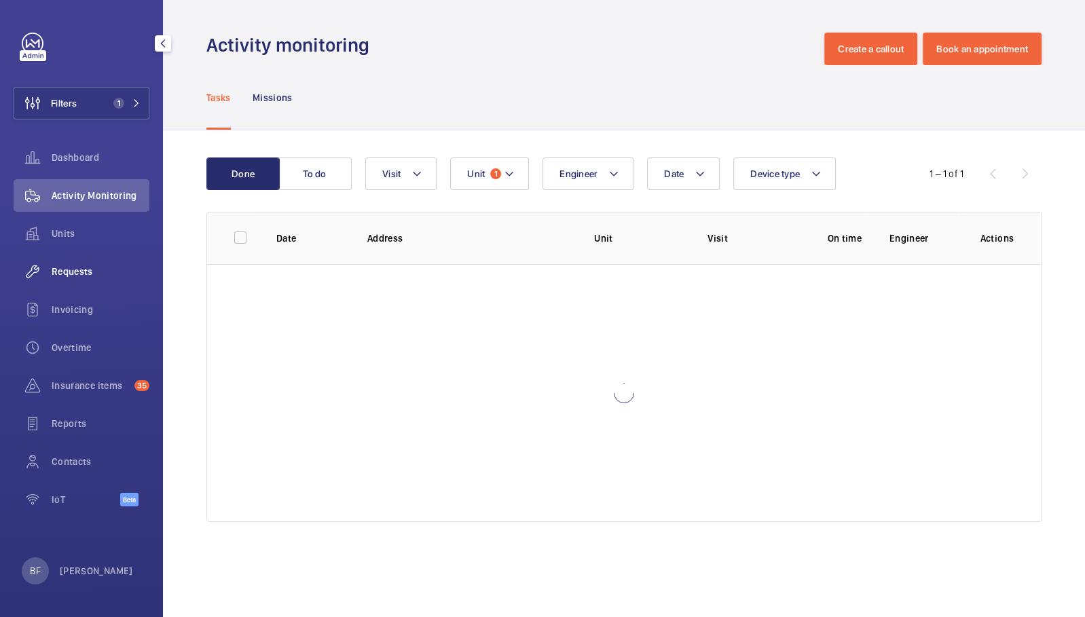
click at [115, 277] on span "Requests" at bounding box center [101, 272] width 98 height 14
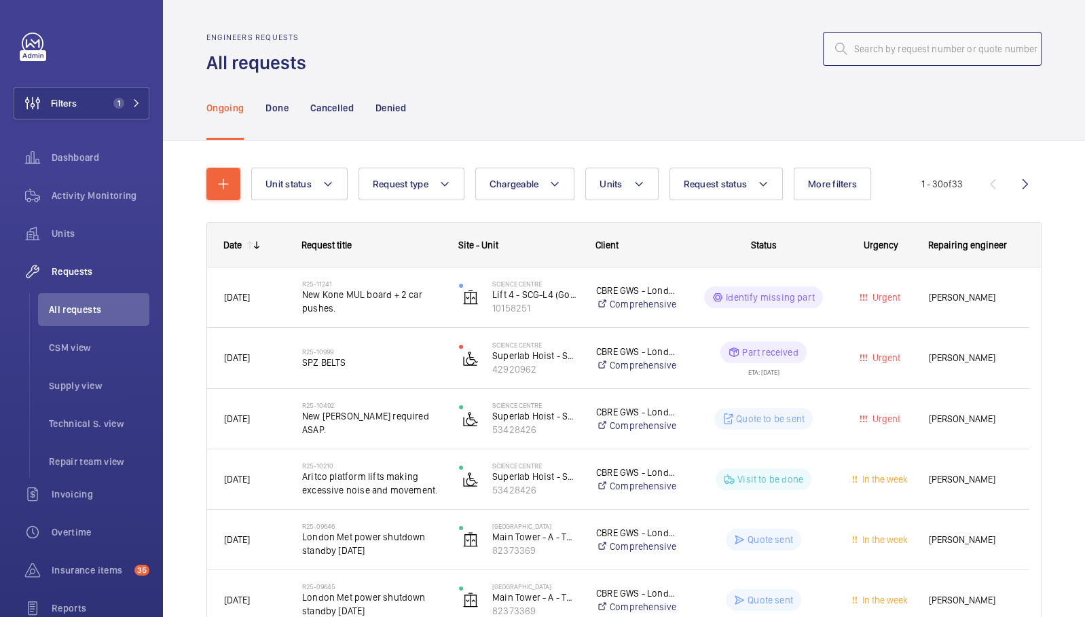
click at [853, 65] on input "text" at bounding box center [932, 49] width 219 height 34
type input "drive"
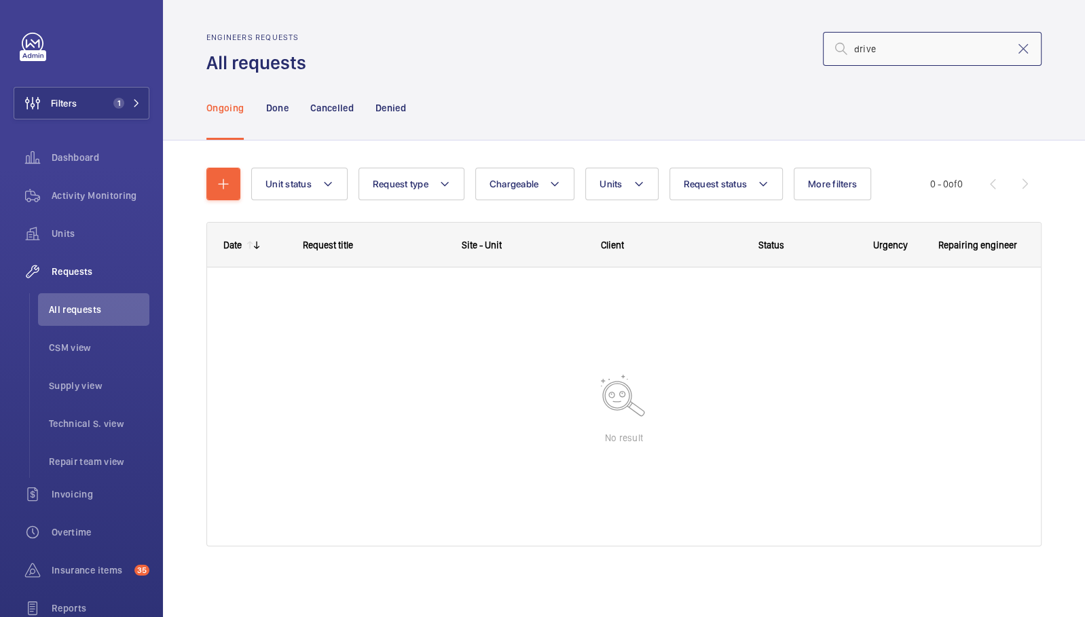
click at [909, 56] on input "drive" at bounding box center [932, 49] width 219 height 34
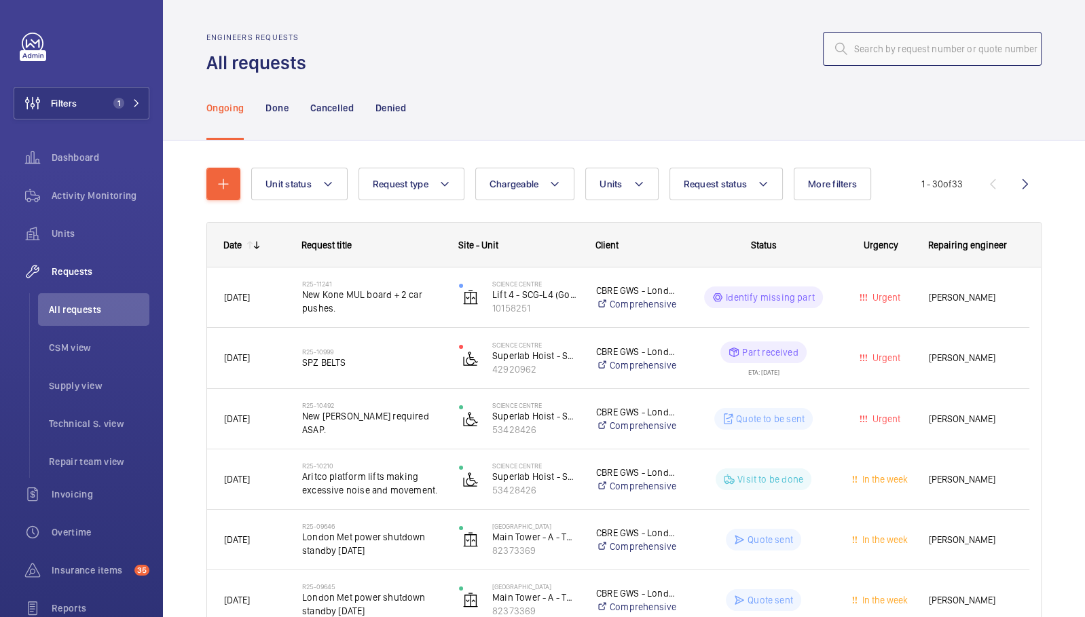
click at [908, 48] on input "text" at bounding box center [932, 49] width 219 height 34
paste input "#00009351"
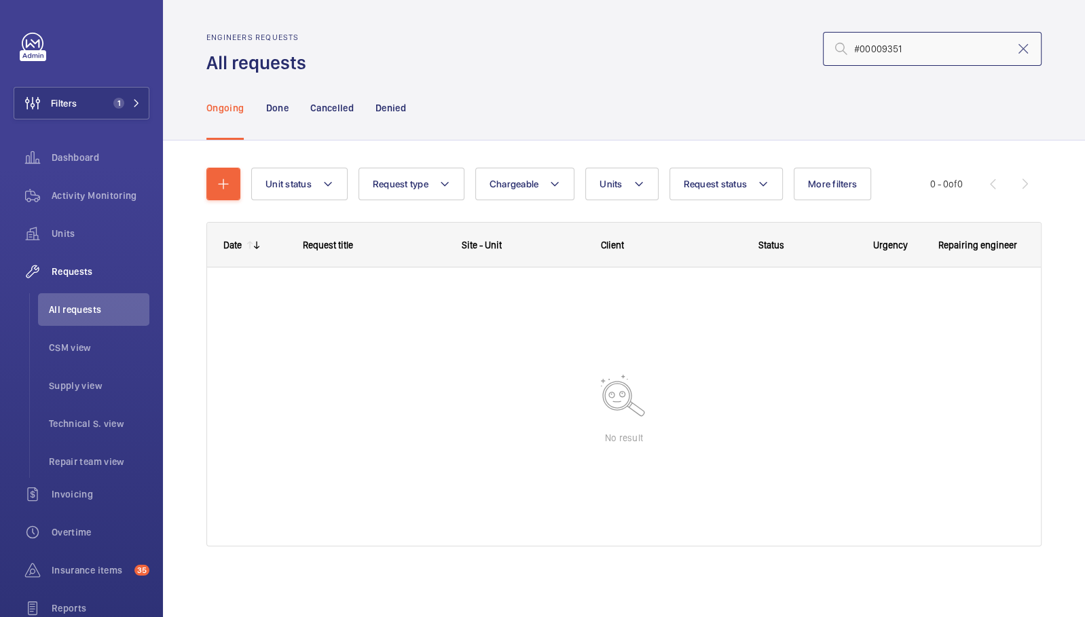
click at [857, 48] on input "#00009351" at bounding box center [932, 49] width 219 height 34
click at [80, 105] on button "Filters 1" at bounding box center [82, 103] width 136 height 33
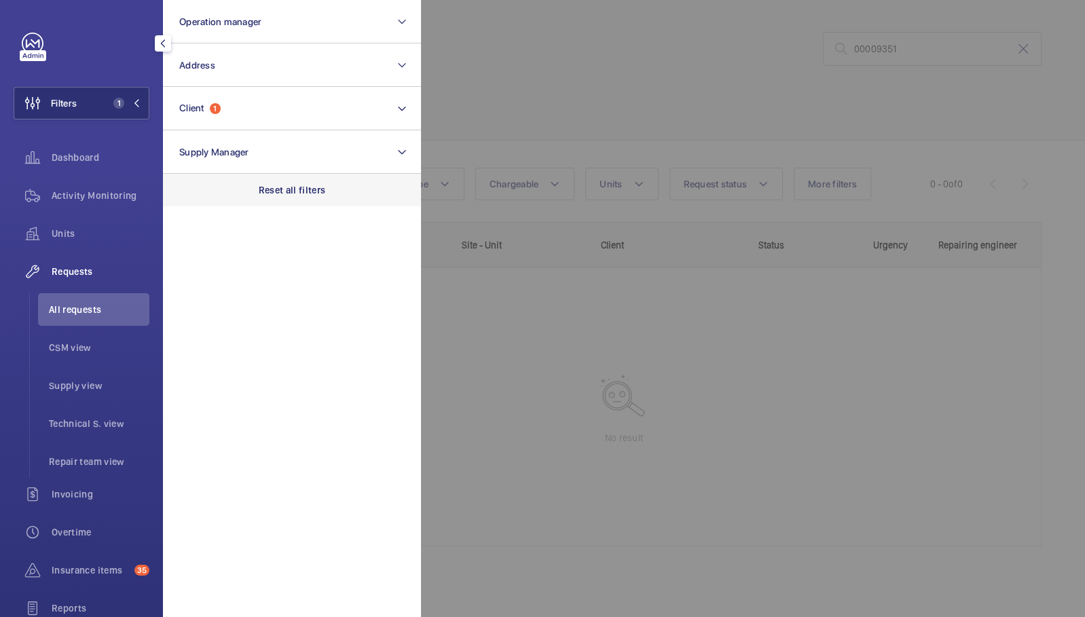
click at [318, 185] on p "Reset all filters" at bounding box center [292, 190] width 67 height 14
drag, startPoint x: 744, startPoint y: 111, endPoint x: 751, endPoint y: 109, distance: 7.1
click at [745, 111] on div at bounding box center [963, 308] width 1085 height 617
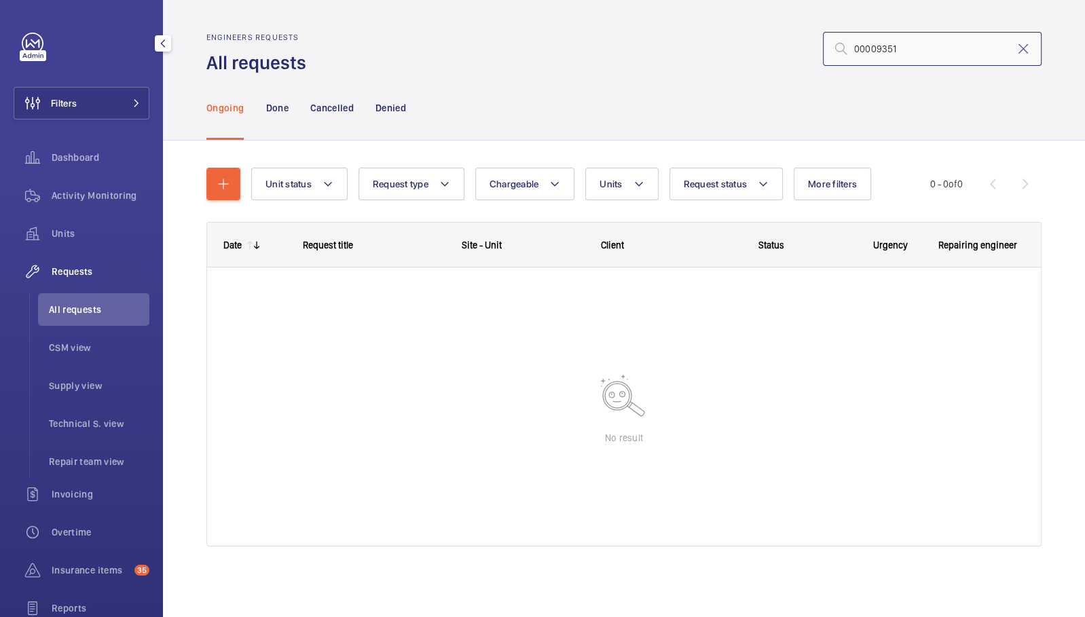
drag, startPoint x: 870, startPoint y: 50, endPoint x: 732, endPoint y: 55, distance: 138.6
click at [732, 55] on div "00009351" at bounding box center [677, 49] width 727 height 33
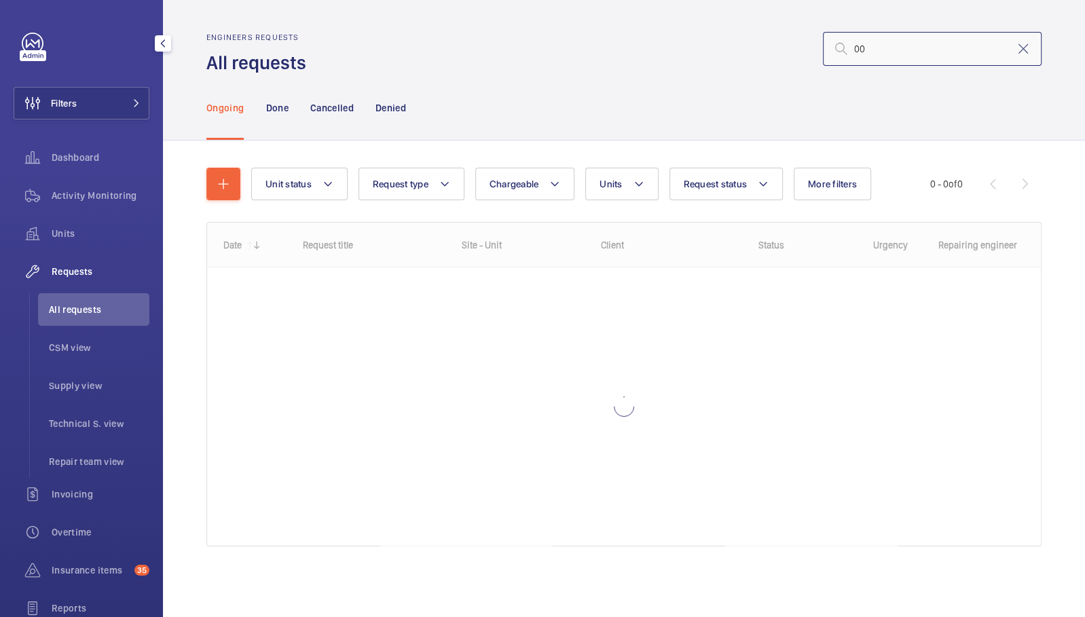
type input "0"
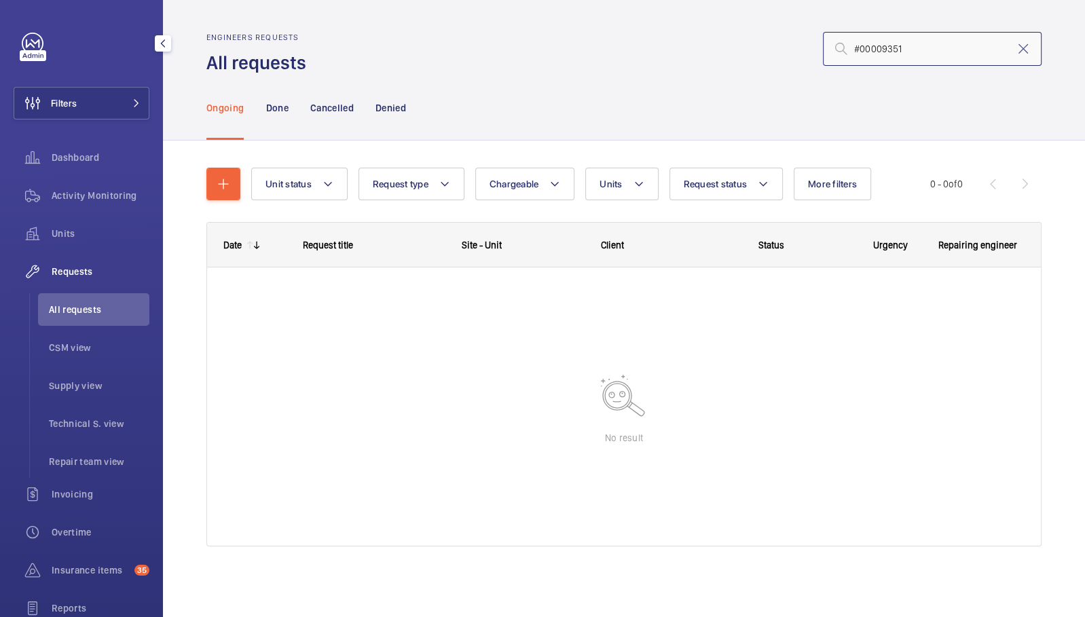
click at [876, 49] on input "#00009351" at bounding box center [932, 49] width 219 height 34
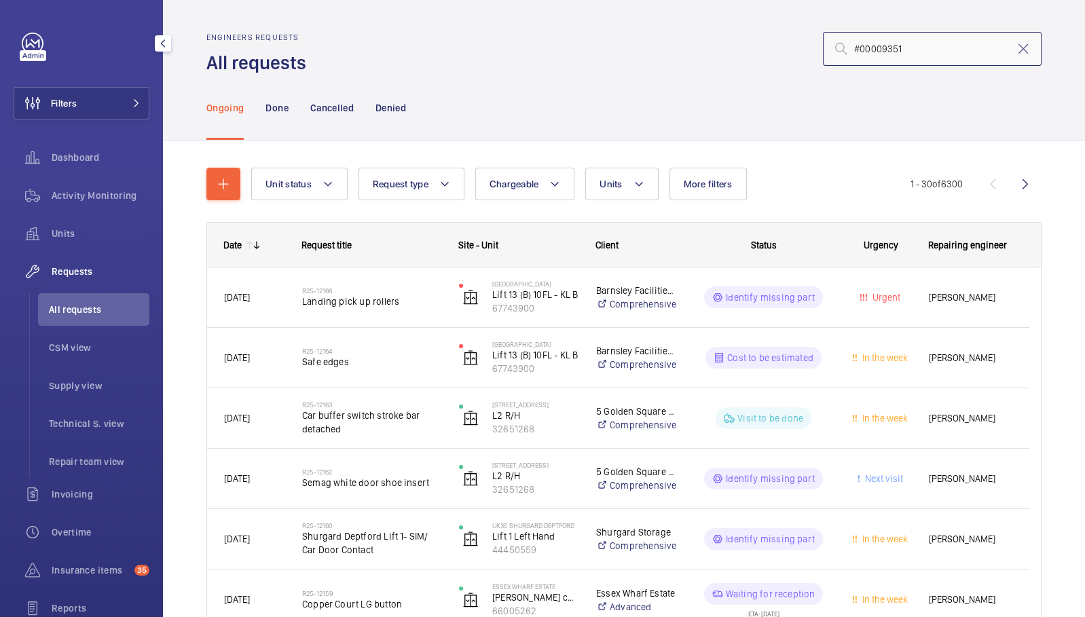
click at [915, 45] on input "#00009351" at bounding box center [932, 49] width 219 height 34
click at [833, 50] on mat-icon at bounding box center [841, 49] width 16 height 16
click at [866, 51] on input "#00009351" at bounding box center [932, 49] width 219 height 34
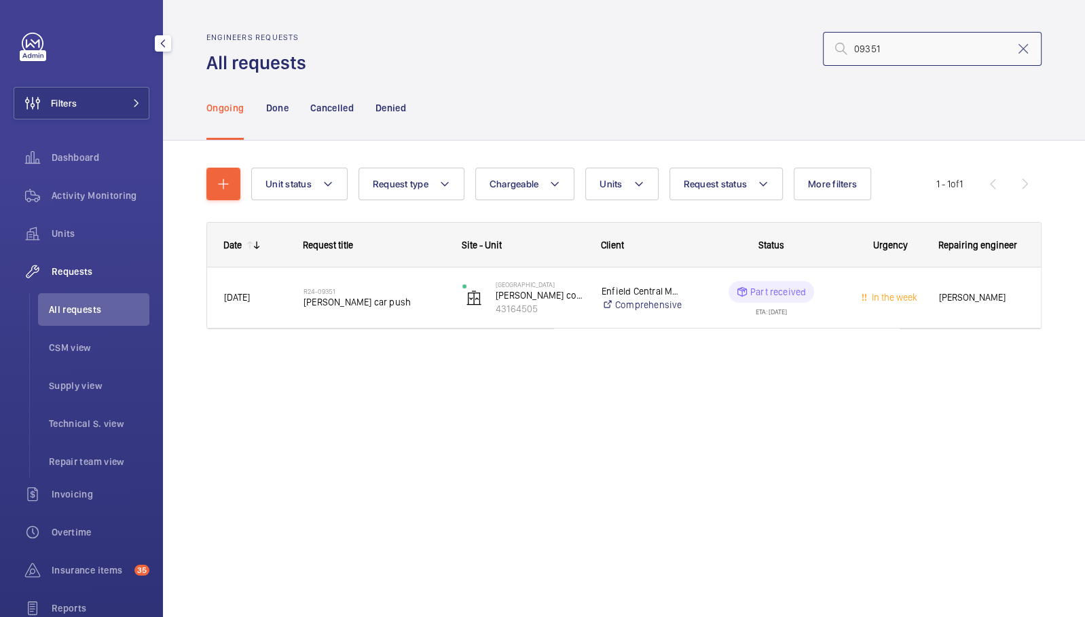
click at [860, 51] on input "09351" at bounding box center [932, 49] width 219 height 34
type input "9351"
click at [902, 88] on div "Ongoing Done Cancelled Denied" at bounding box center [623, 107] width 835 height 64
click at [83, 113] on button "Filters" at bounding box center [82, 103] width 136 height 33
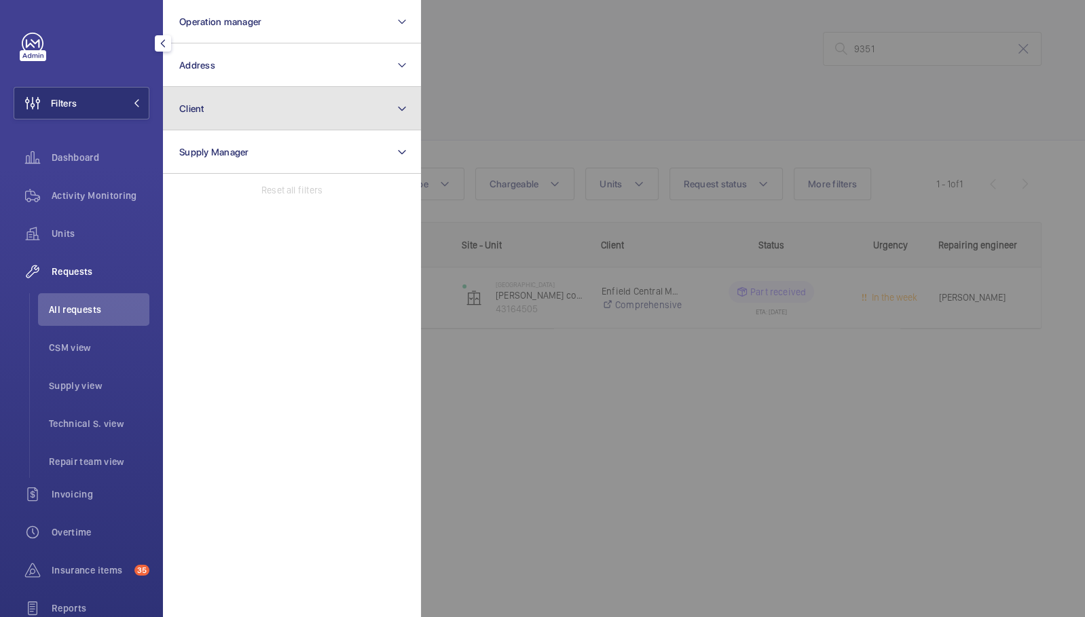
click at [256, 105] on button "Client" at bounding box center [292, 108] width 258 height 43
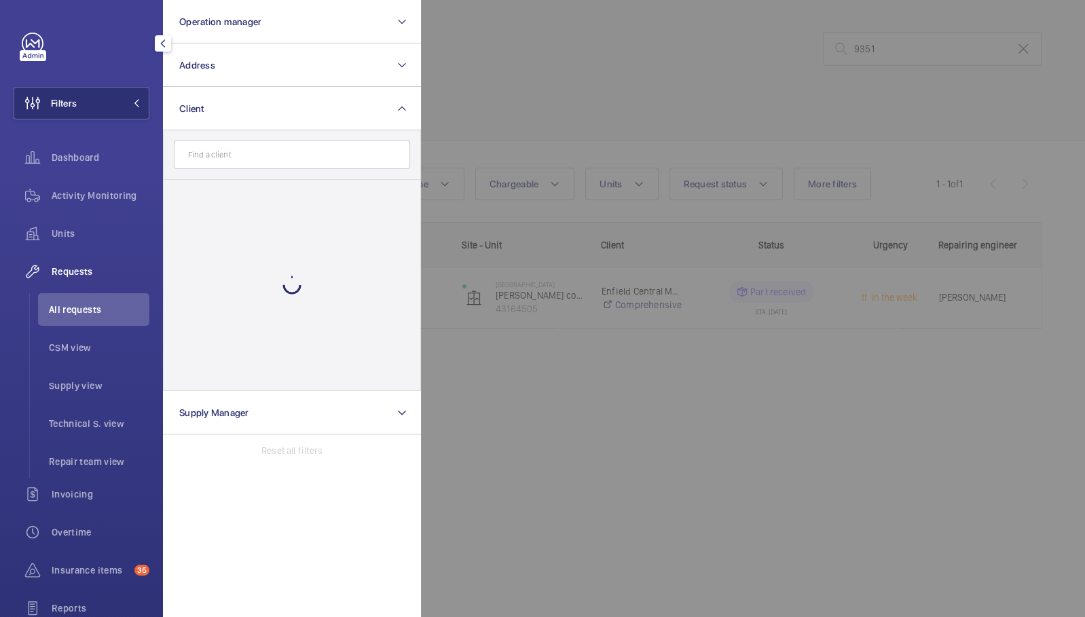
click at [283, 158] on input "text" at bounding box center [292, 155] width 236 height 29
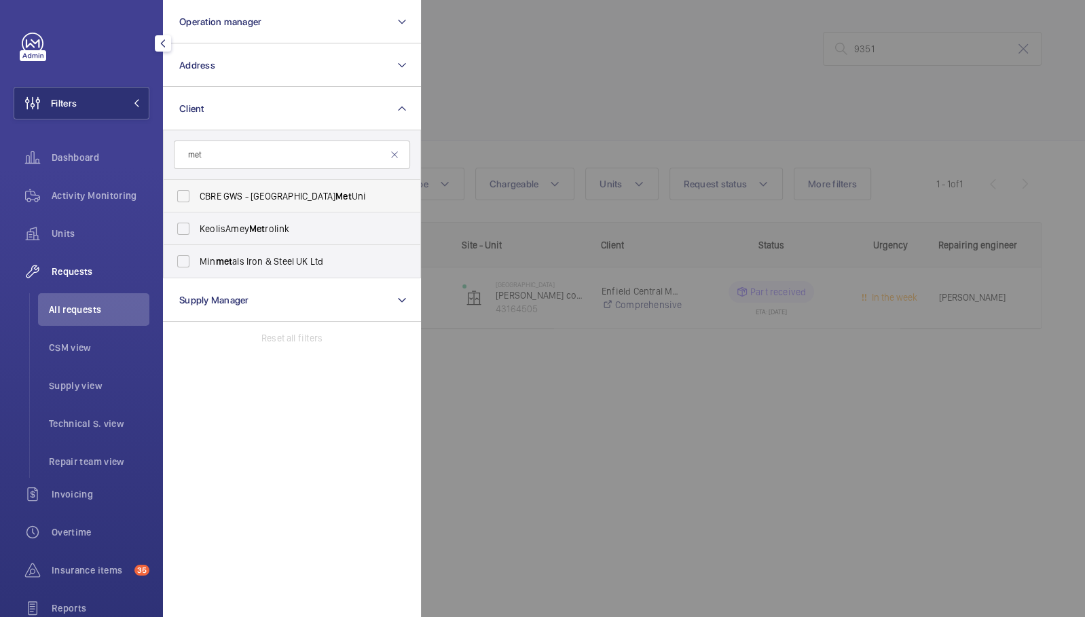
type input "met"
click at [312, 194] on span "CBRE GWS - London Met Uni" at bounding box center [293, 196] width 187 height 14
click at [197, 194] on input "CBRE GWS - London Met Uni" at bounding box center [183, 196] width 27 height 27
checkbox input "true"
click at [517, 56] on div at bounding box center [963, 308] width 1085 height 617
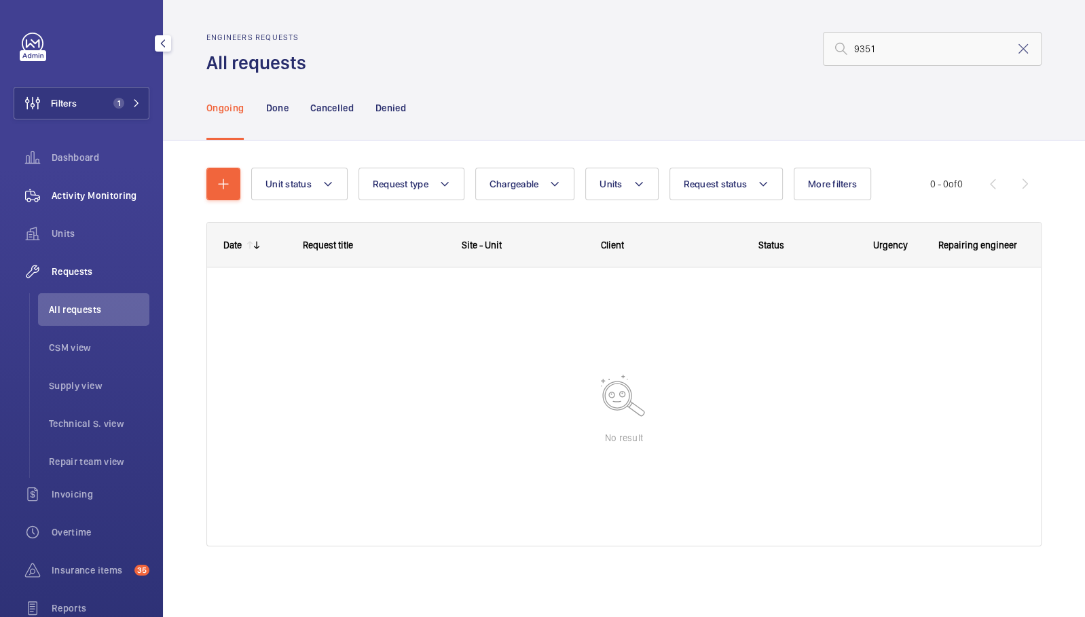
click at [114, 204] on div "Activity Monitoring" at bounding box center [82, 195] width 136 height 33
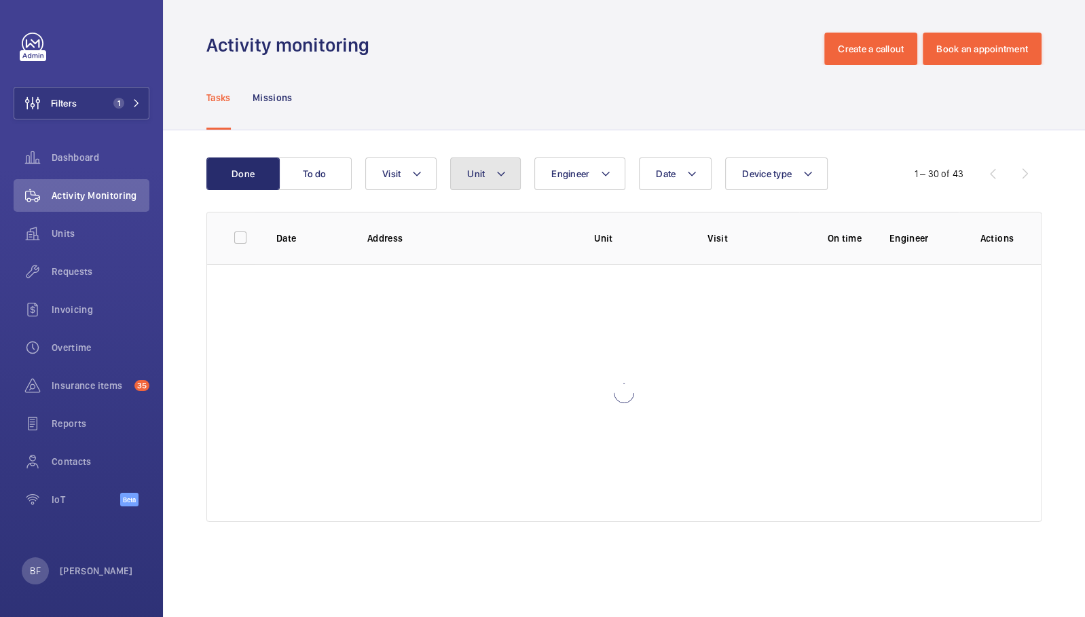
click at [477, 165] on button "Unit" at bounding box center [485, 174] width 71 height 33
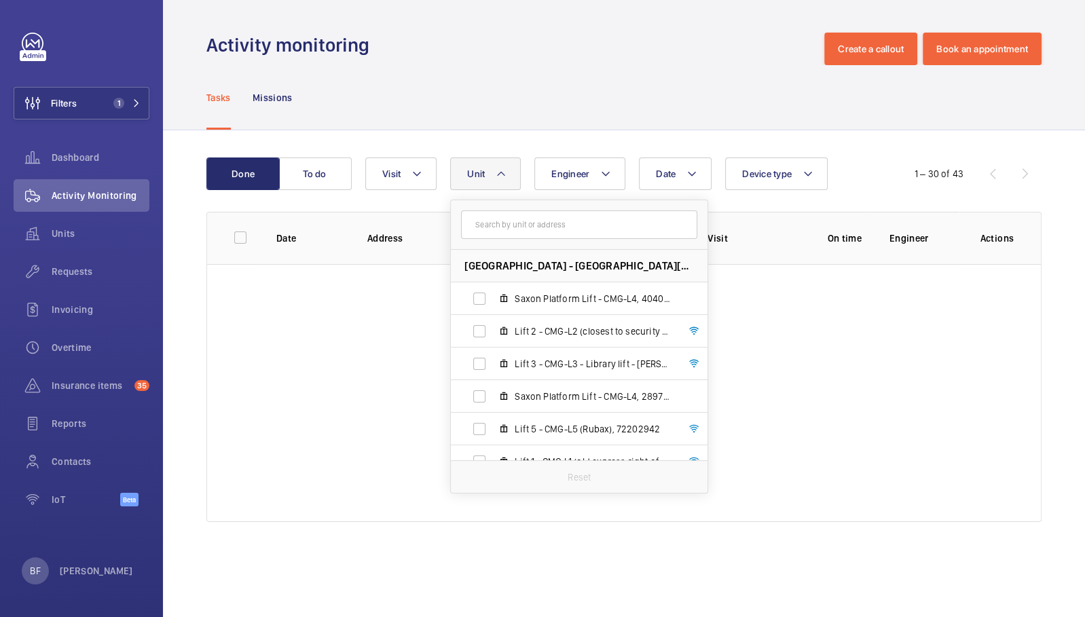
click at [510, 219] on input "text" at bounding box center [579, 224] width 236 height 29
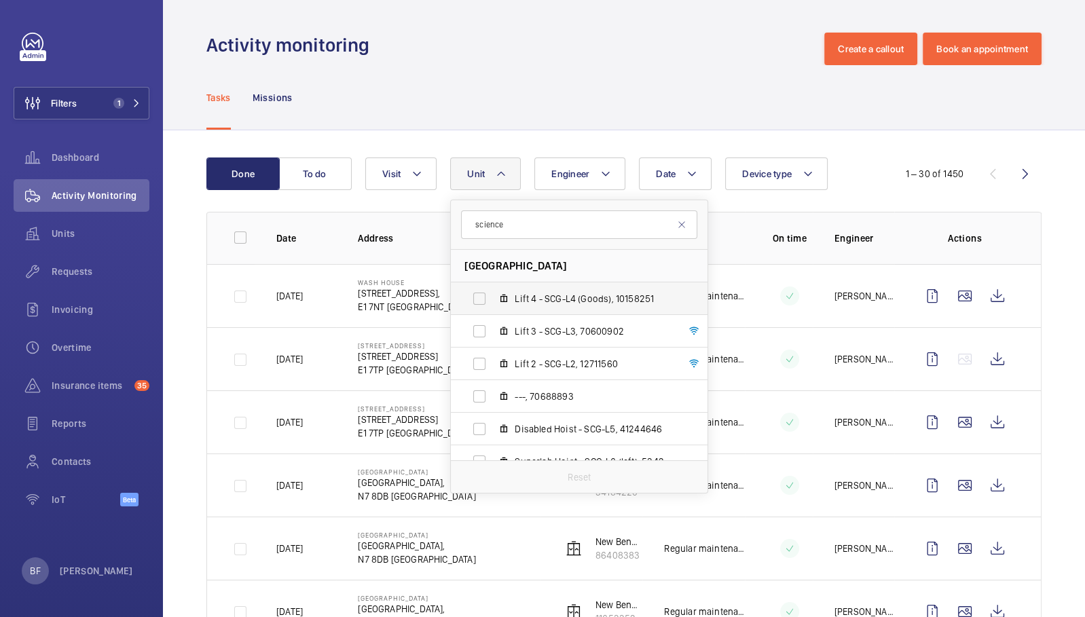
type input "science"
click at [605, 298] on span "Lift 4 - SCG-L4 (Goods), 10158251" at bounding box center [594, 299] width 158 height 14
click at [493, 298] on input "Lift 4 - SCG-L4 (Goods), 10158251" at bounding box center [479, 298] width 27 height 27
checkbox input "true"
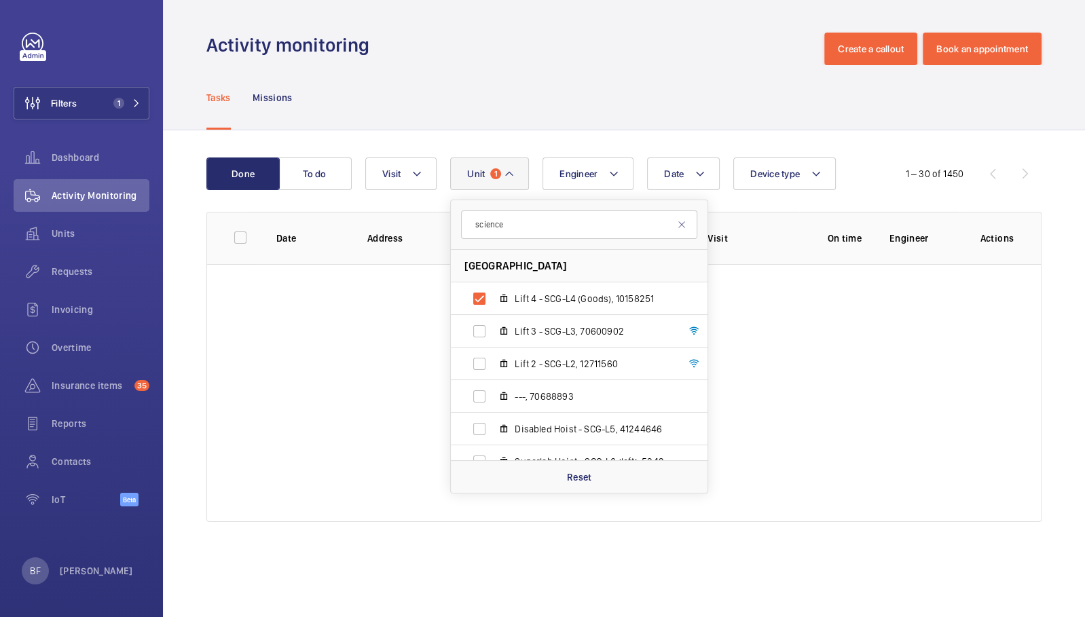
click at [617, 106] on div "Tasks Missions" at bounding box center [623, 97] width 835 height 64
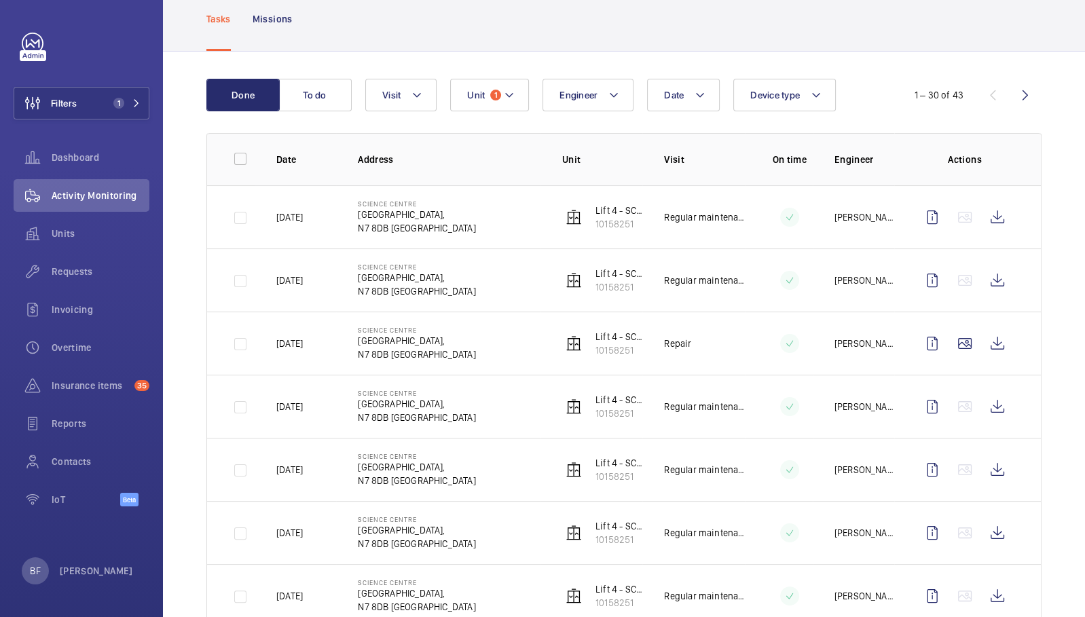
scroll to position [84, 0]
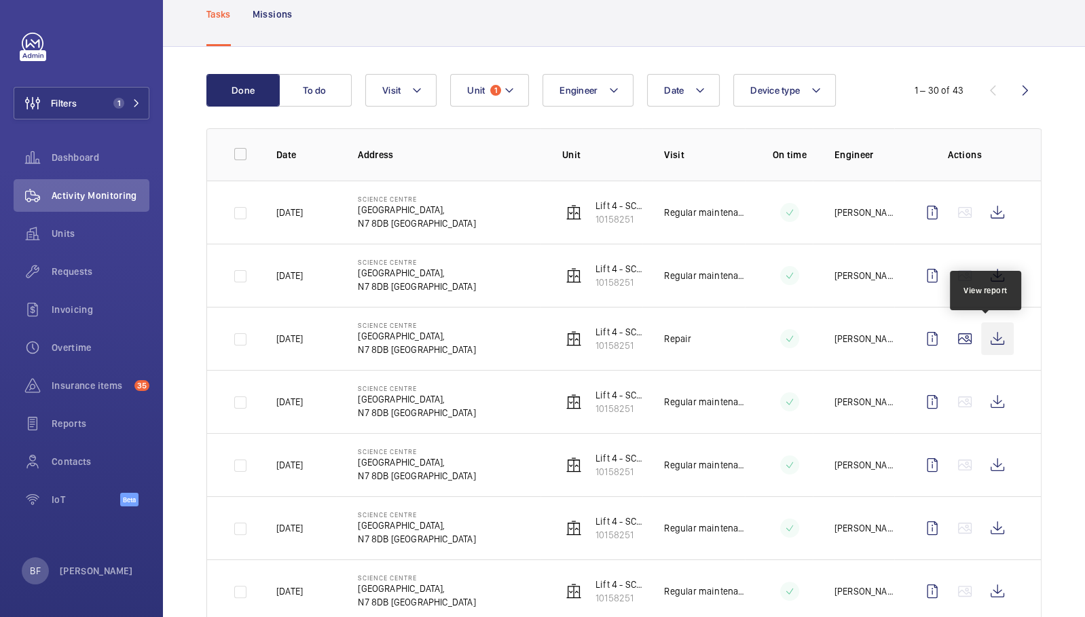
click at [1001, 337] on wm-front-icon-button at bounding box center [997, 338] width 33 height 33
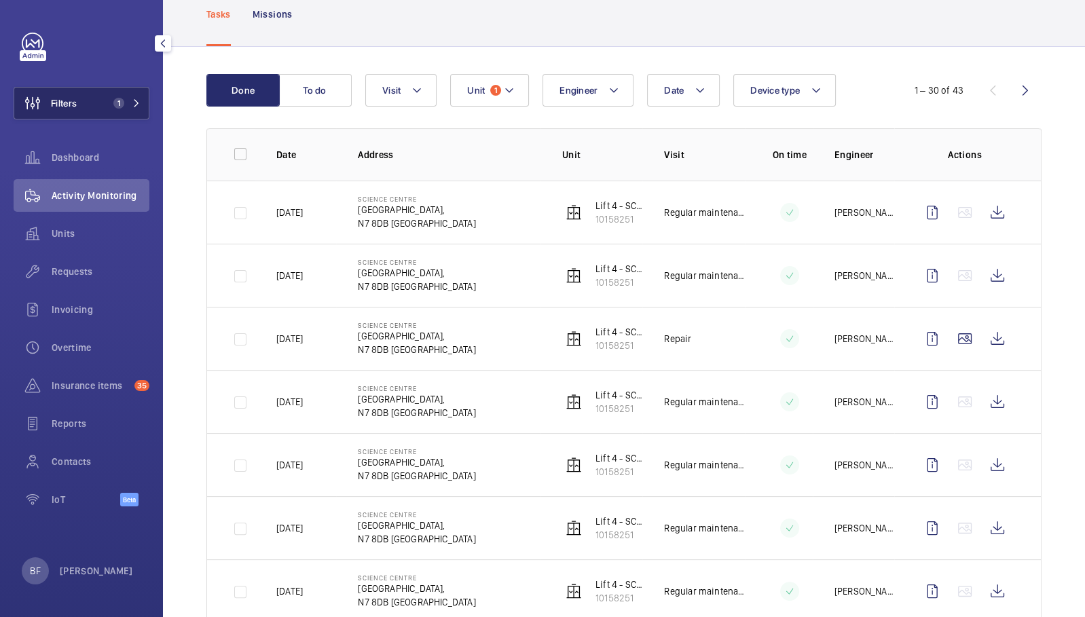
click at [119, 109] on button "Filters 1" at bounding box center [82, 103] width 136 height 33
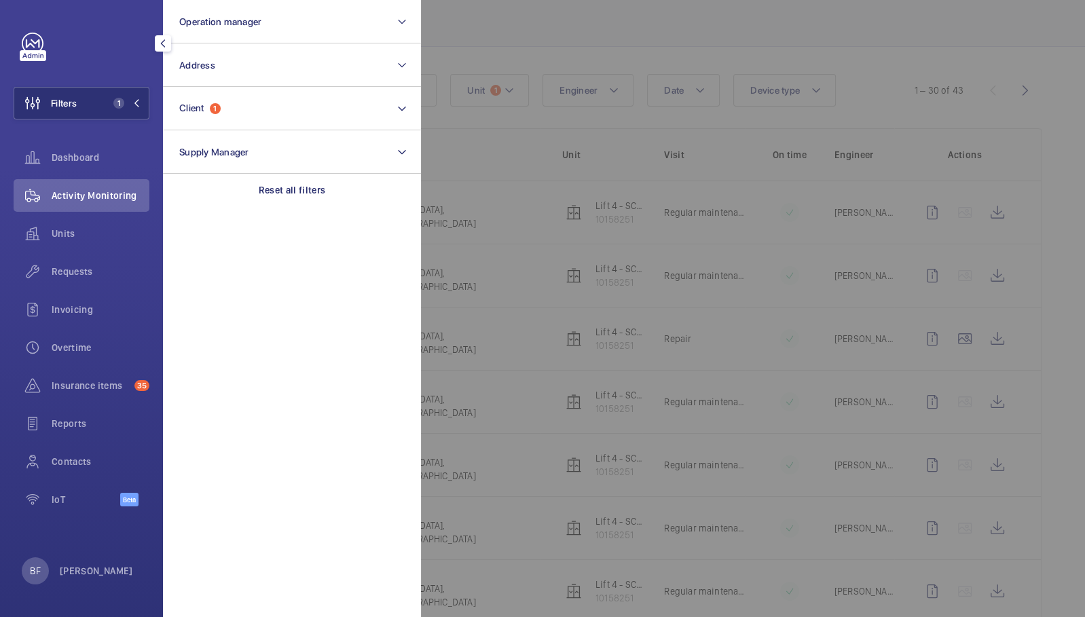
click at [548, 134] on div at bounding box center [963, 308] width 1085 height 617
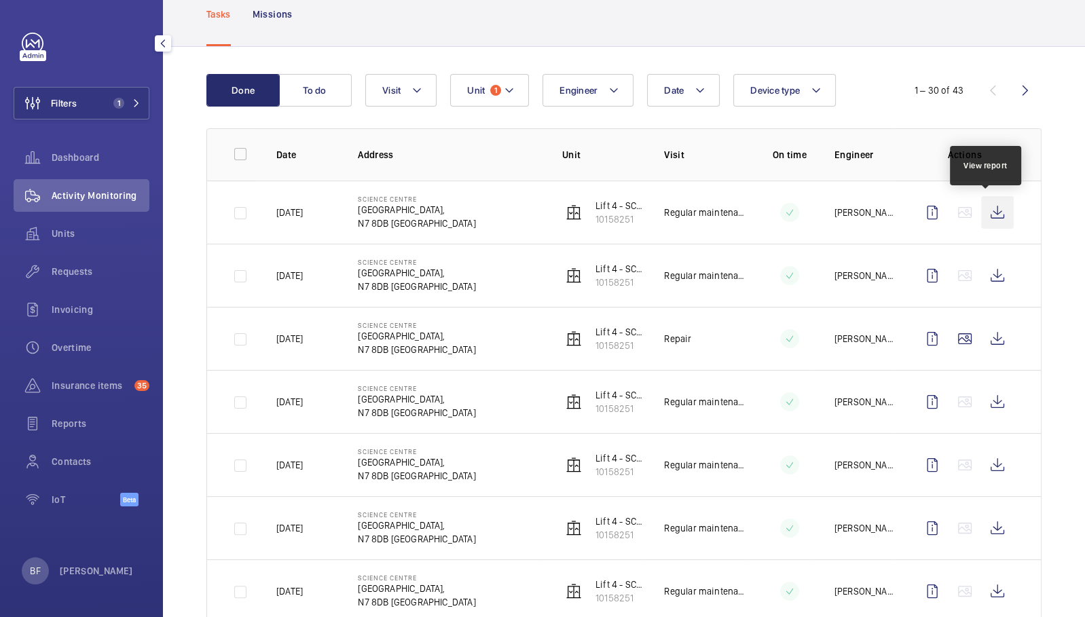
click at [984, 214] on wm-front-icon-button at bounding box center [997, 212] width 33 height 33
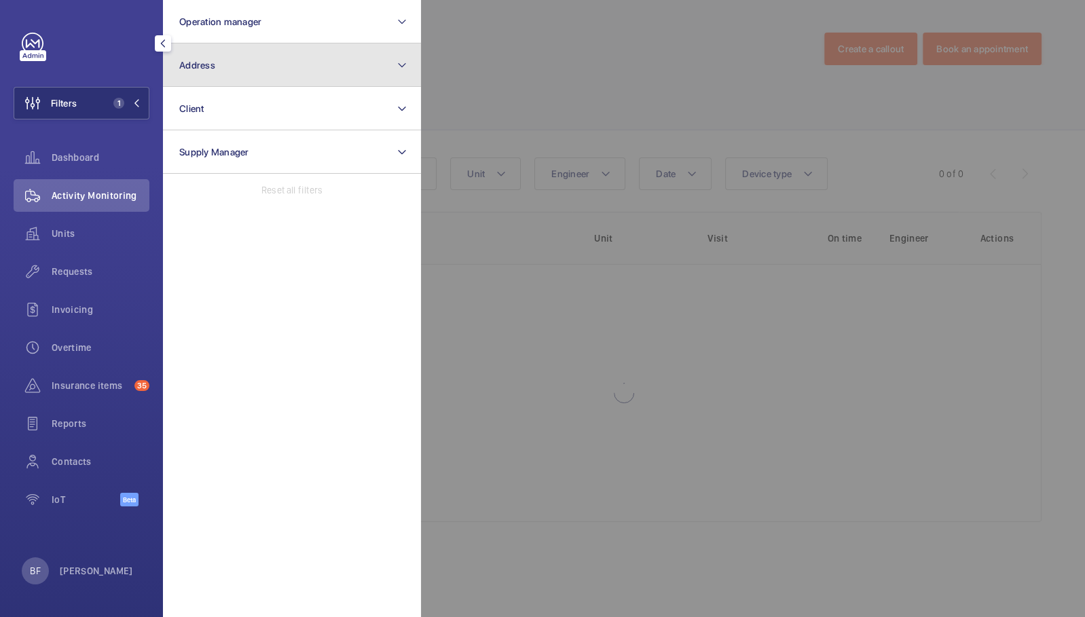
click at [270, 83] on button "Address" at bounding box center [292, 64] width 258 height 43
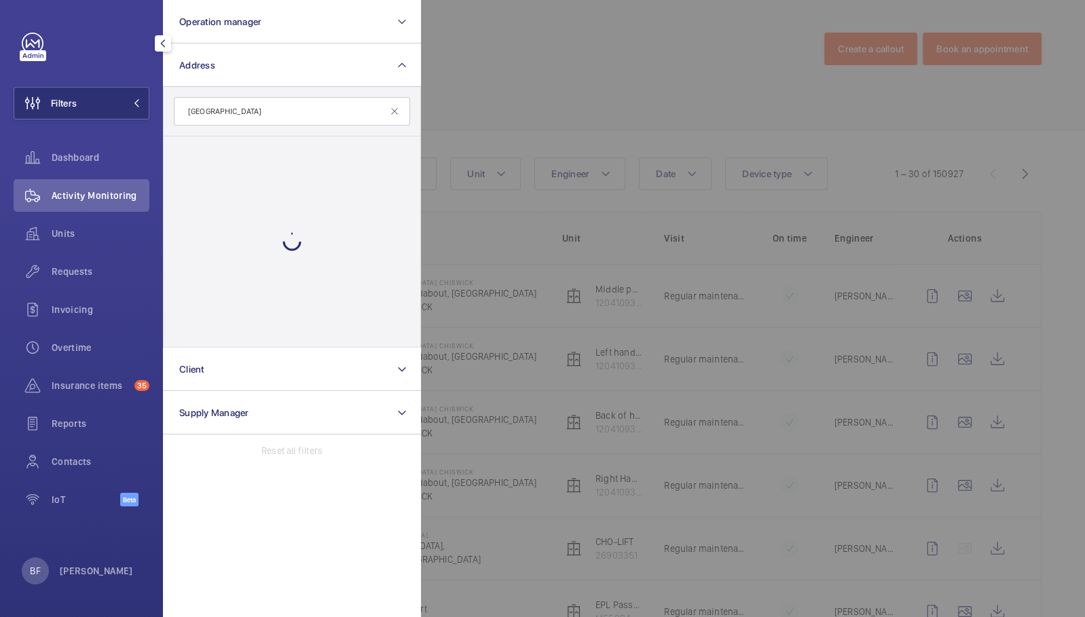
type input "barley mow centre"
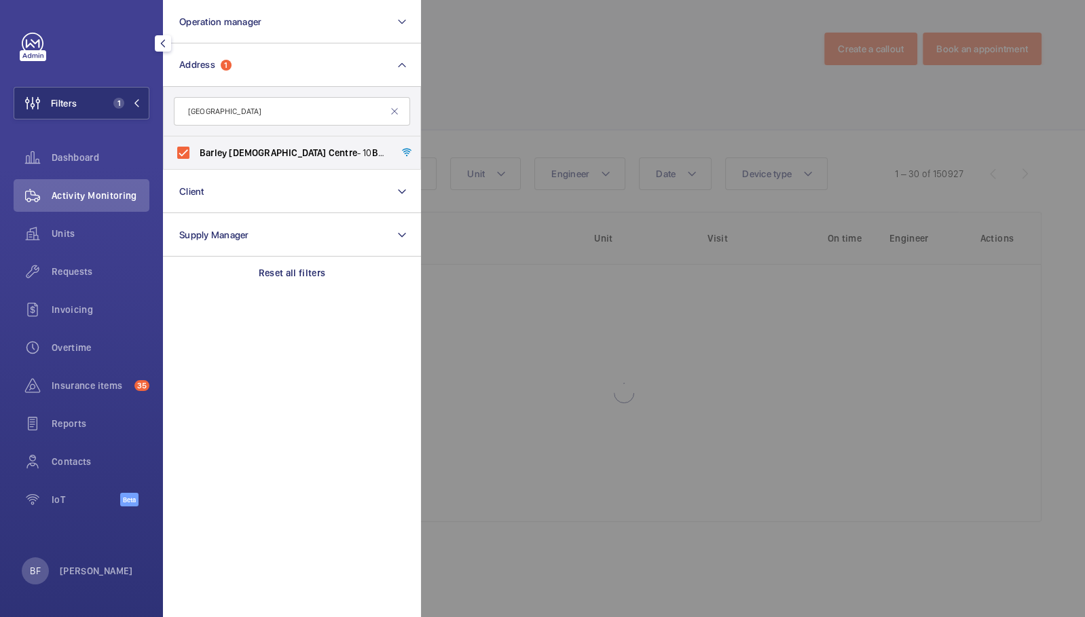
click at [564, 128] on div at bounding box center [963, 308] width 1085 height 617
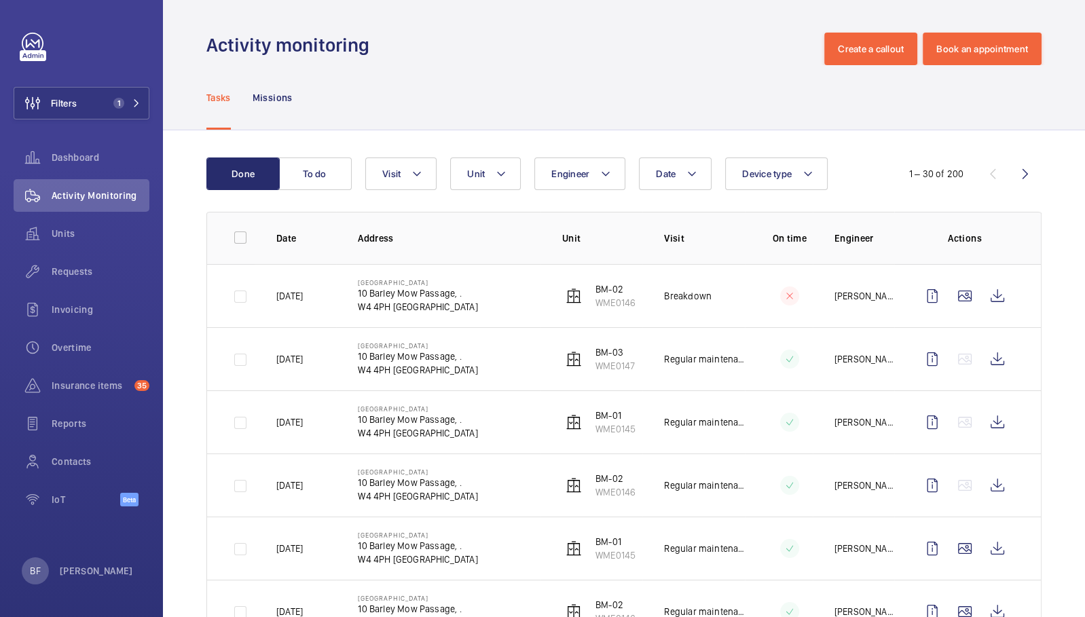
click at [570, 71] on div "Tasks Missions" at bounding box center [623, 97] width 835 height 64
click at [107, 272] on span "Requests" at bounding box center [101, 272] width 98 height 14
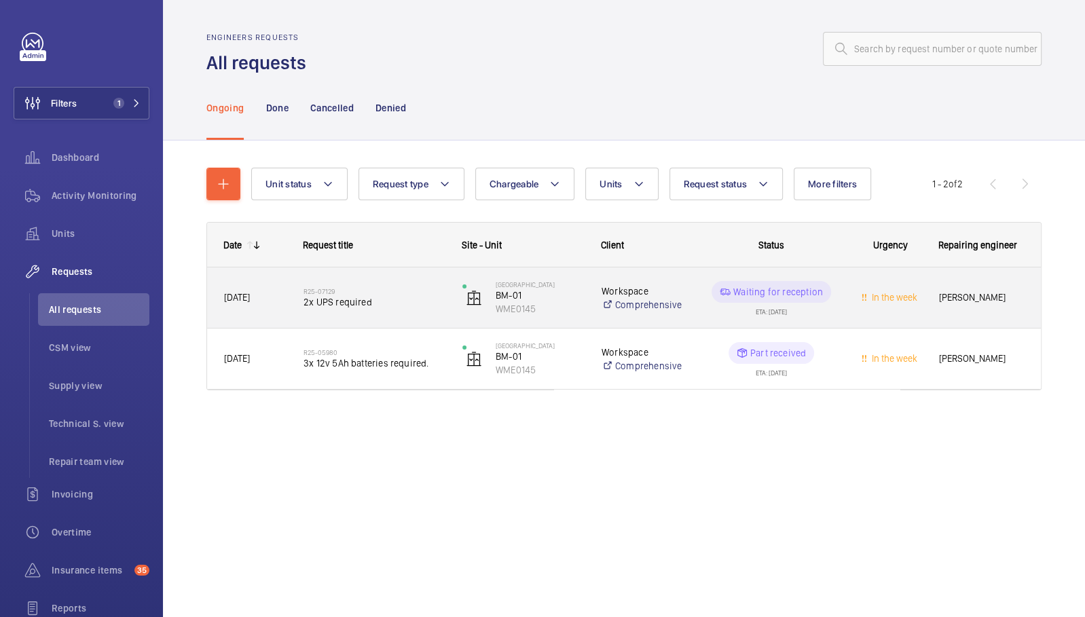
click at [411, 292] on h2 "R25-07129" at bounding box center [373, 291] width 141 height 8
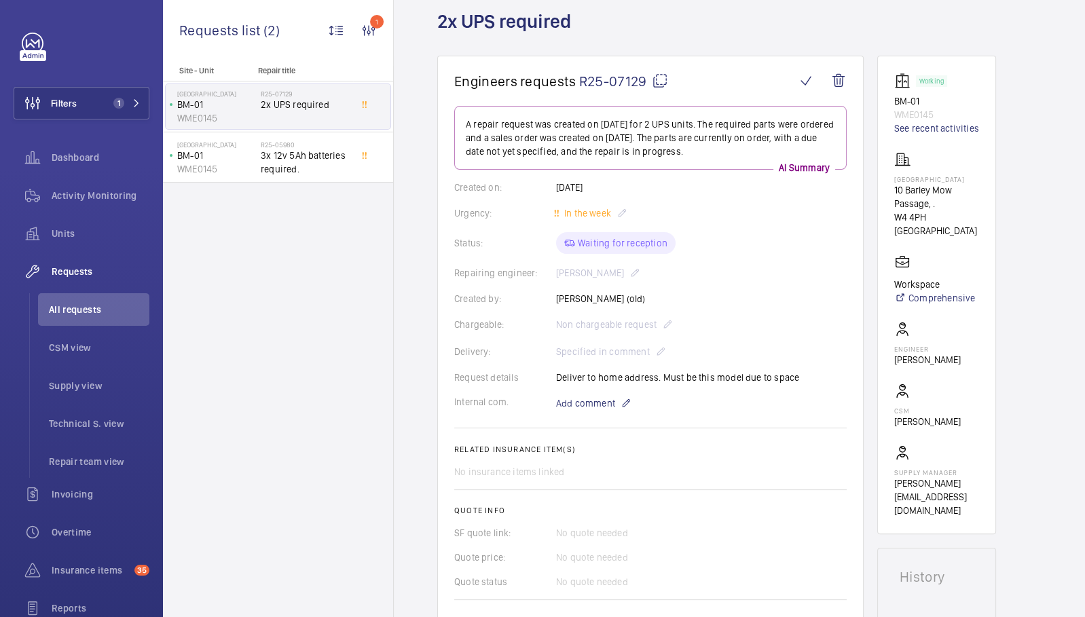
scroll to position [80, 0]
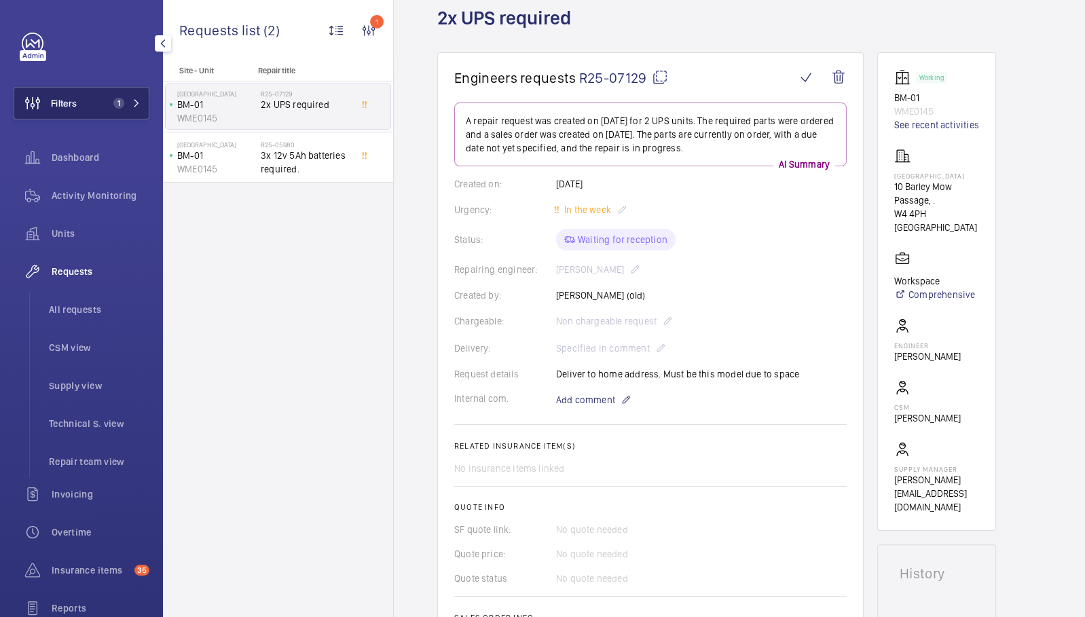
click at [94, 105] on button "Filters 1" at bounding box center [82, 103] width 136 height 33
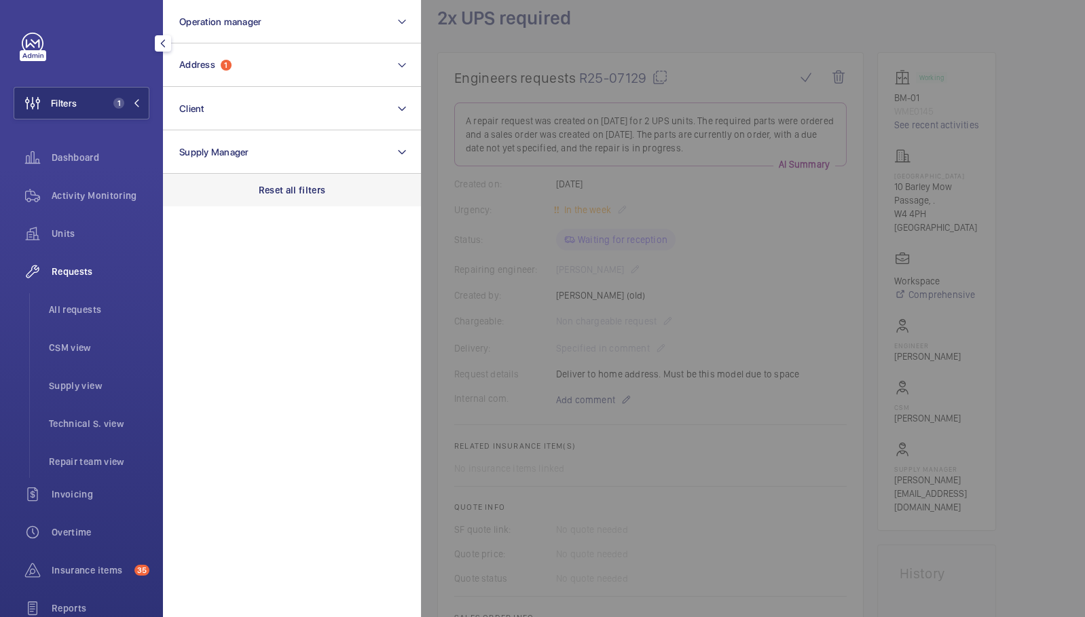
click at [298, 185] on p "Reset all filters" at bounding box center [292, 190] width 67 height 14
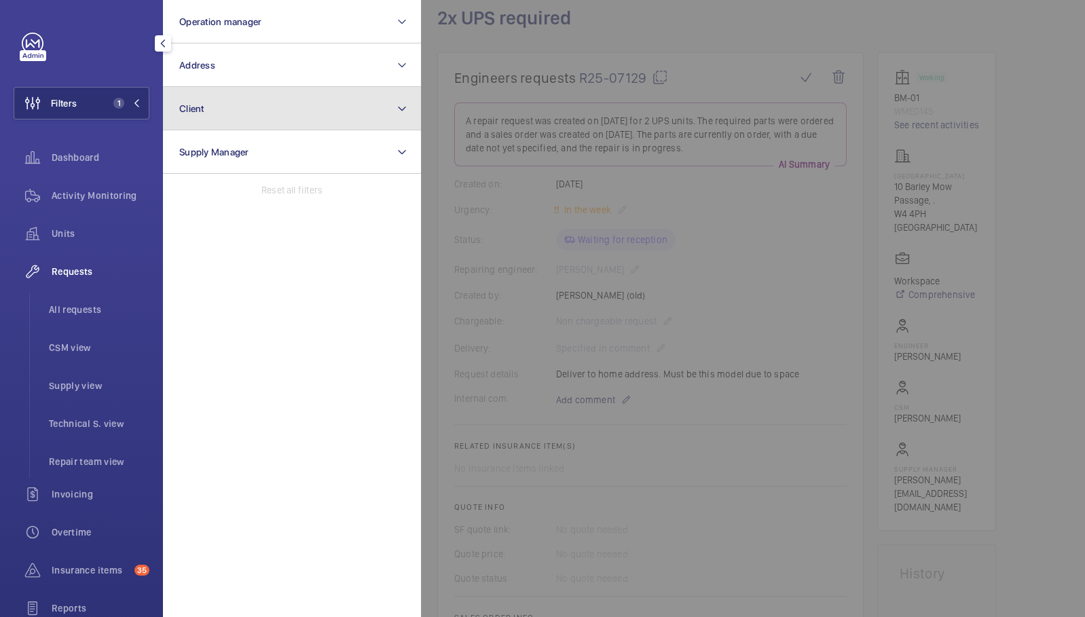
click at [261, 119] on button "Client" at bounding box center [292, 108] width 258 height 43
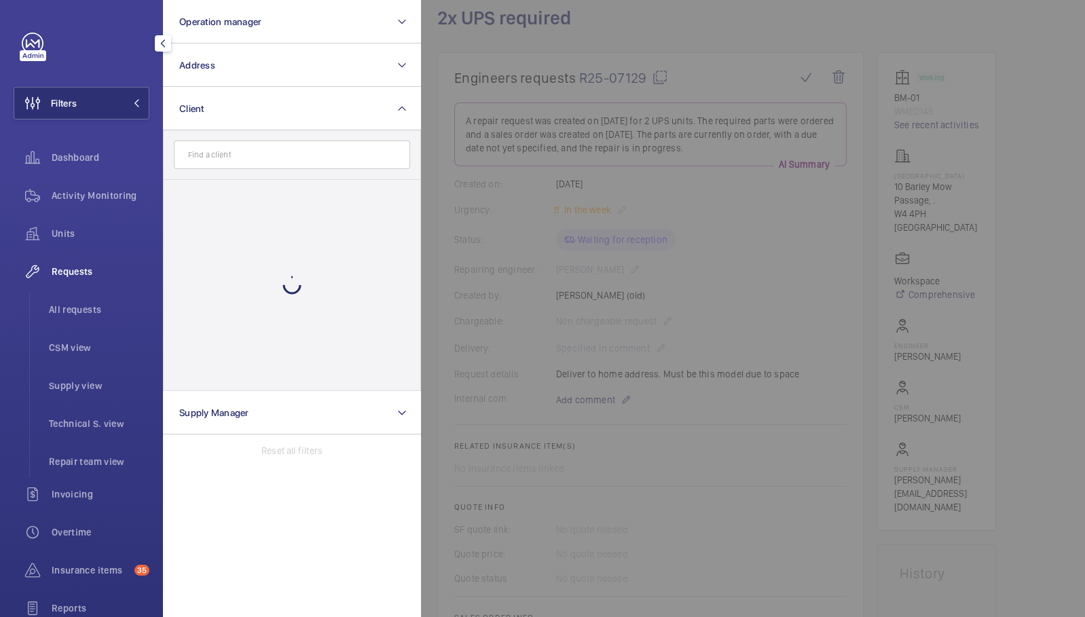
click at [256, 156] on input "text" at bounding box center [292, 155] width 236 height 29
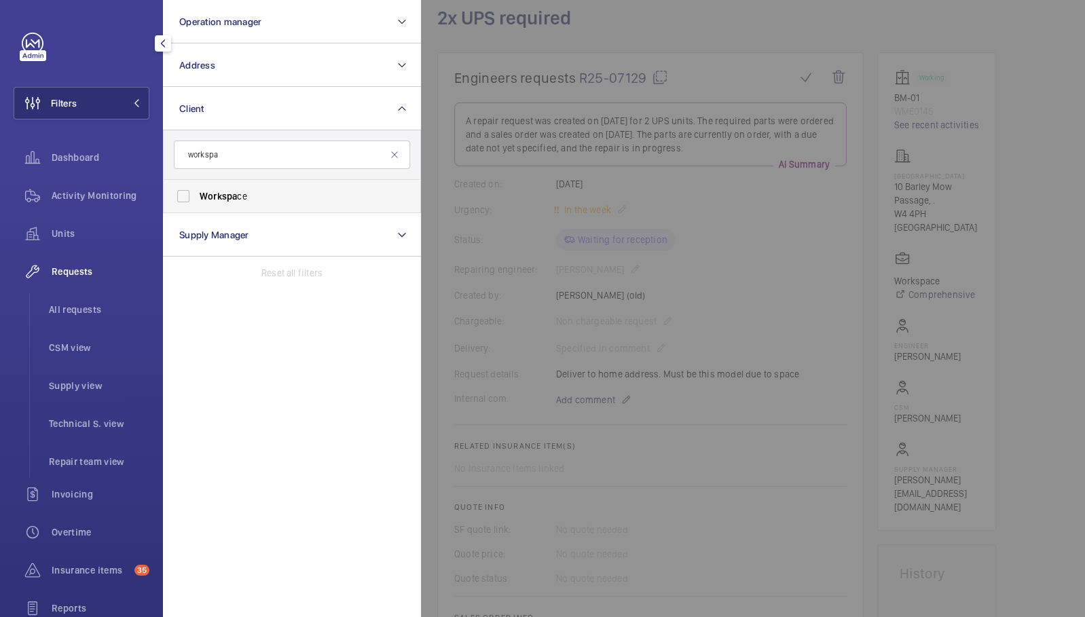
type input "workspa"
click at [260, 198] on span "Workspa ce" at bounding box center [293, 196] width 187 height 14
click at [197, 198] on input "Workspa ce" at bounding box center [183, 196] width 27 height 27
checkbox input "true"
click at [464, 132] on div at bounding box center [963, 308] width 1085 height 617
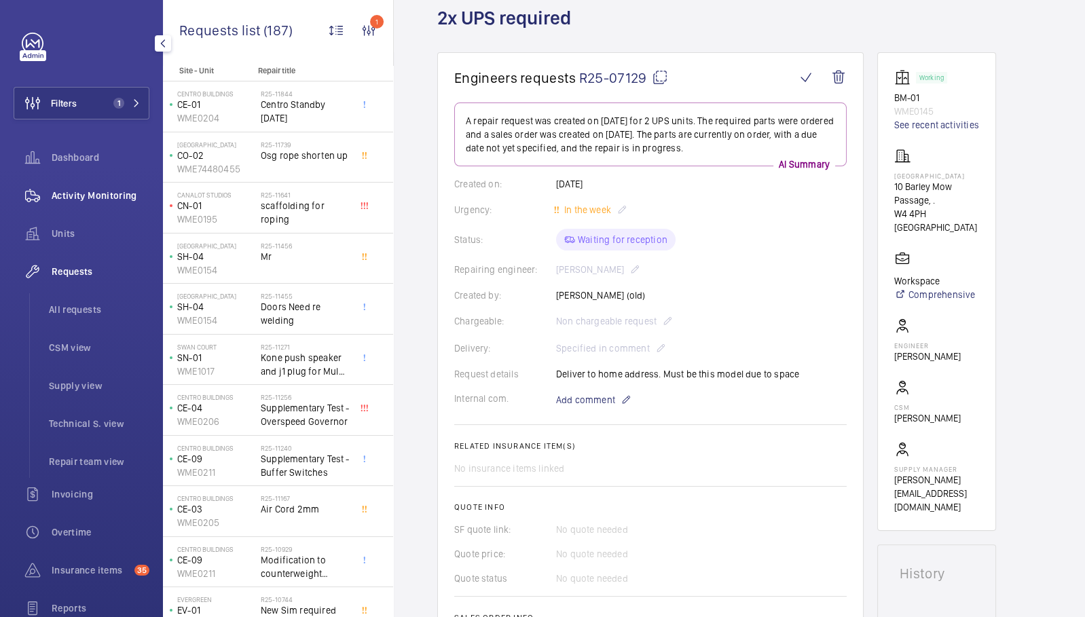
click at [92, 186] on div "Activity Monitoring" at bounding box center [82, 195] width 136 height 33
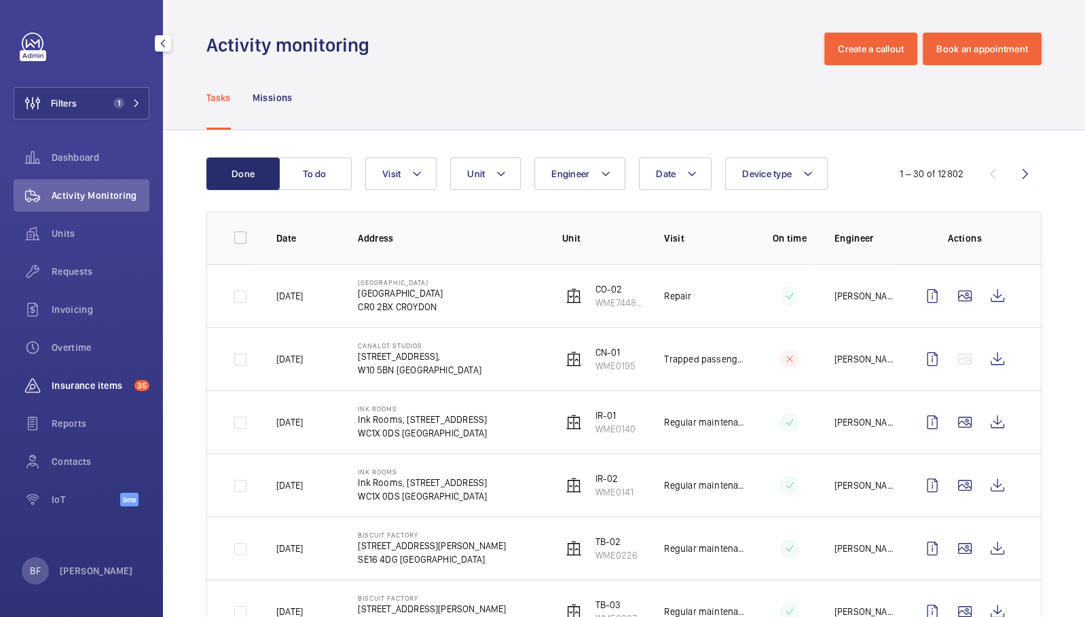
click at [93, 381] on span "Insurance items" at bounding box center [90, 386] width 77 height 14
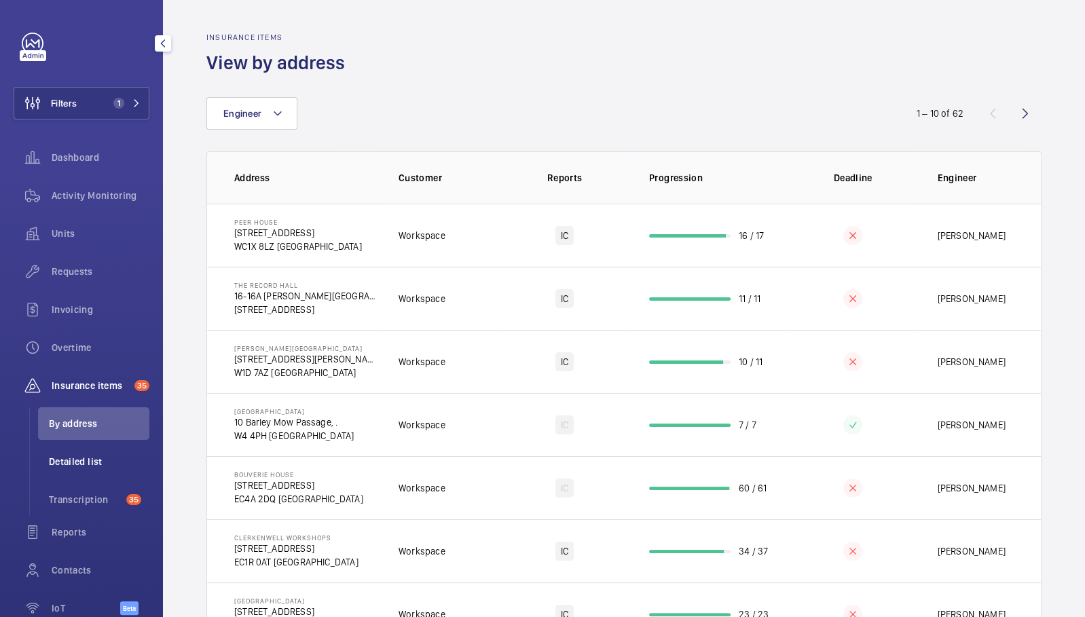
click at [107, 453] on li "Detailed list" at bounding box center [93, 461] width 111 height 33
